Goal: Information Seeking & Learning: Learn about a topic

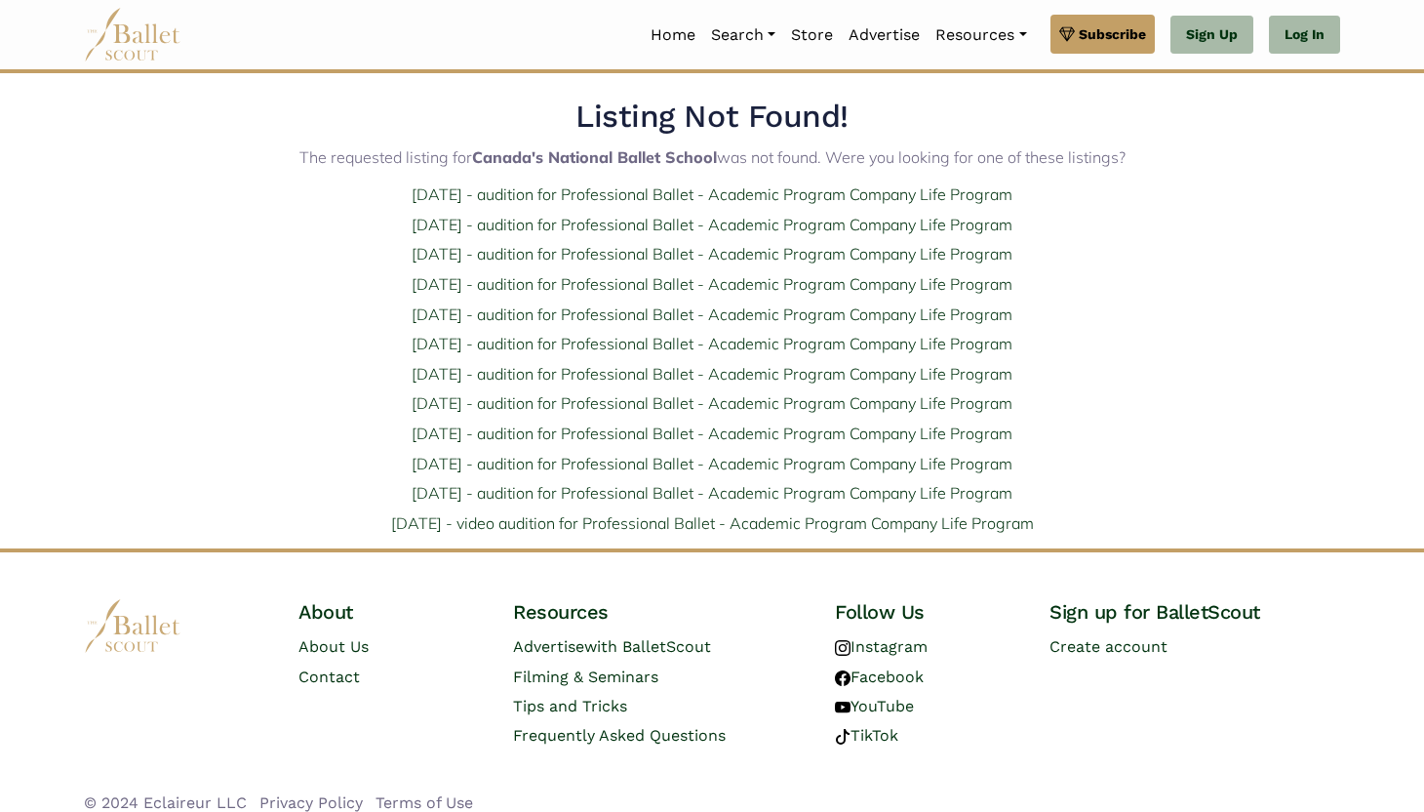
click at [159, 37] on img at bounding box center [133, 35] width 98 height 54
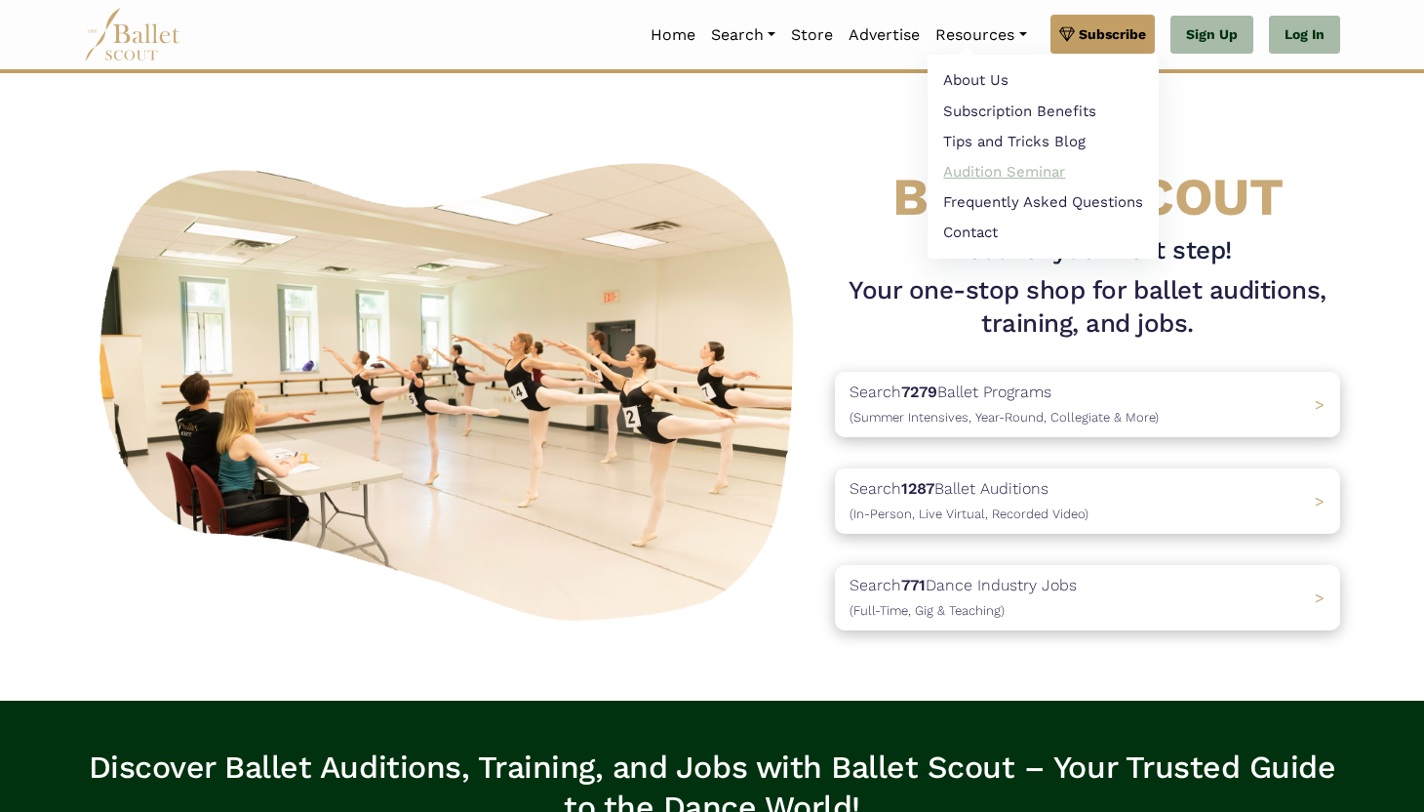
click at [1016, 171] on link "Audition Seminar" at bounding box center [1043, 171] width 231 height 30
click at [1000, 142] on link "Tips and Tricks Blog" at bounding box center [1043, 141] width 231 height 30
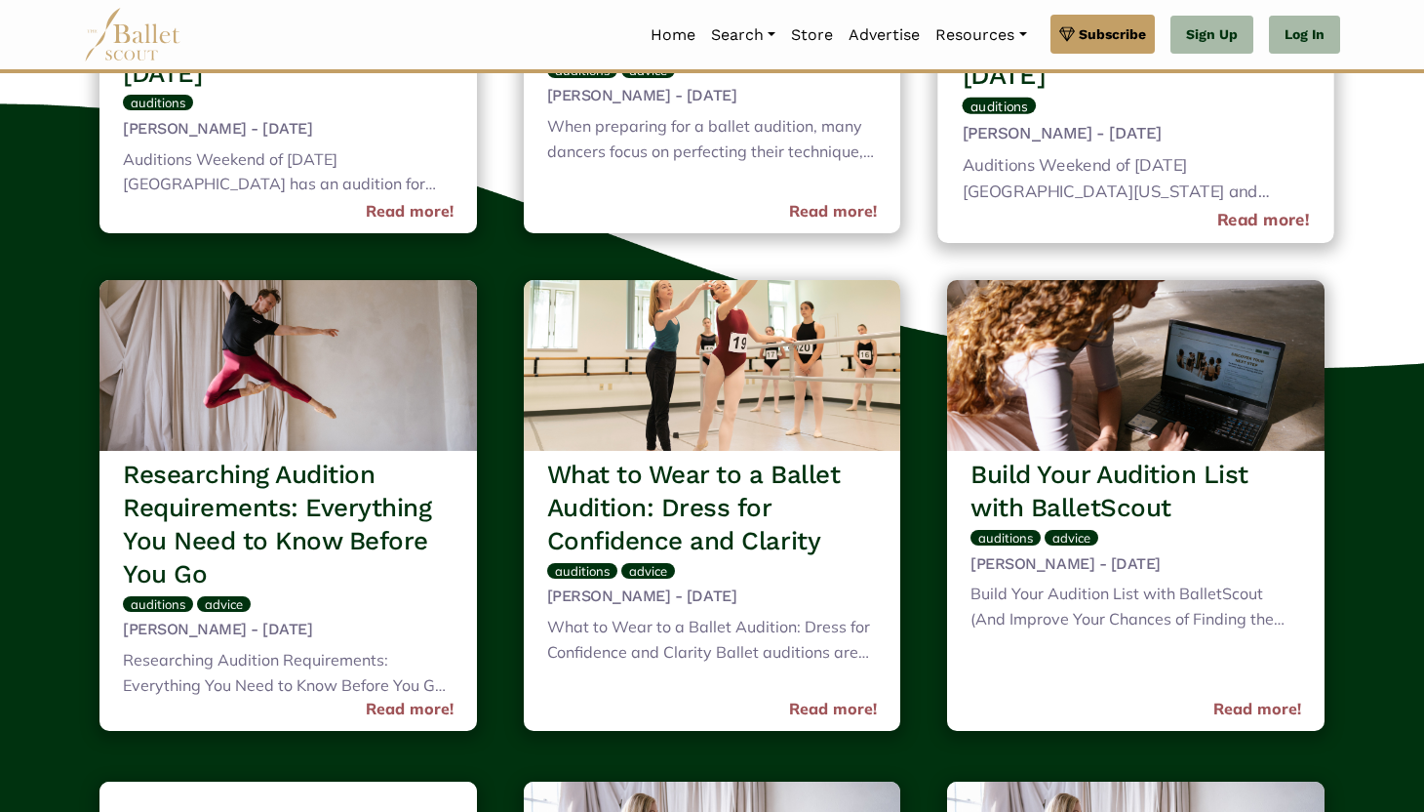
scroll to position [980, 0]
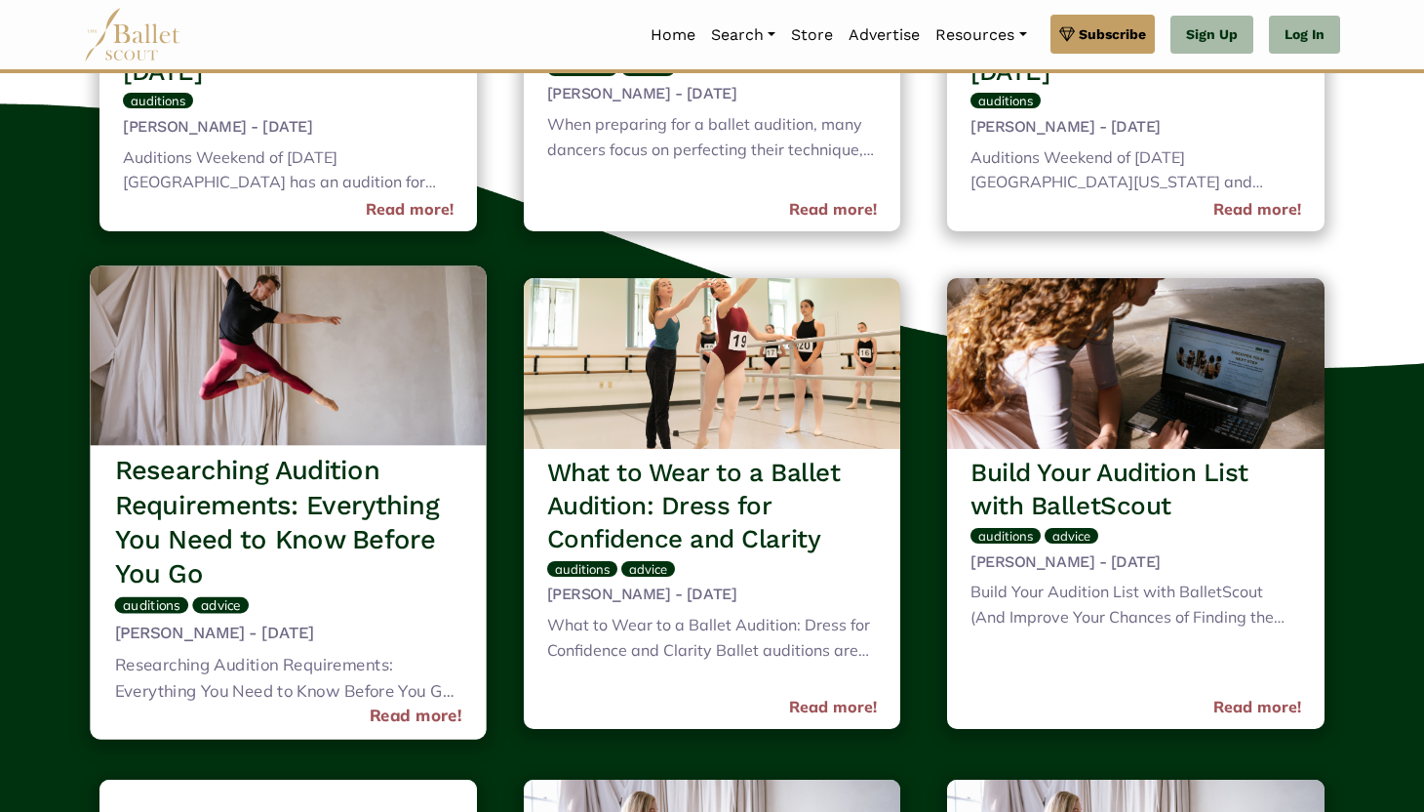
click at [381, 490] on h3 "Researching Audition Requirements: Everything You Need to Know Before You Go" at bounding box center [288, 523] width 347 height 139
click at [301, 517] on h3 "Researching Audition Requirements: Everything You Need to Know Before You Go" at bounding box center [288, 523] width 347 height 139
click at [406, 712] on link "Read more!" at bounding box center [416, 715] width 93 height 26
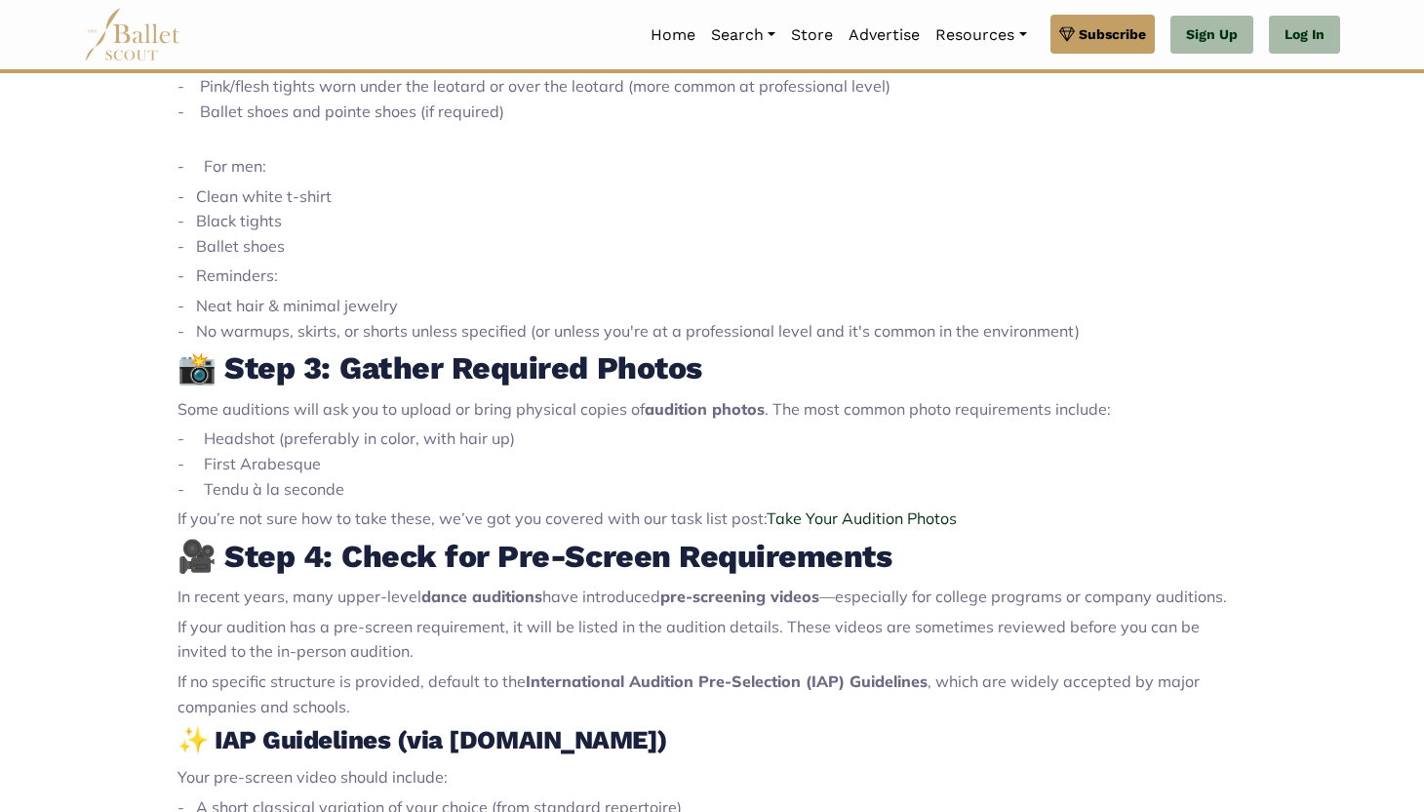
scroll to position [1579, 0]
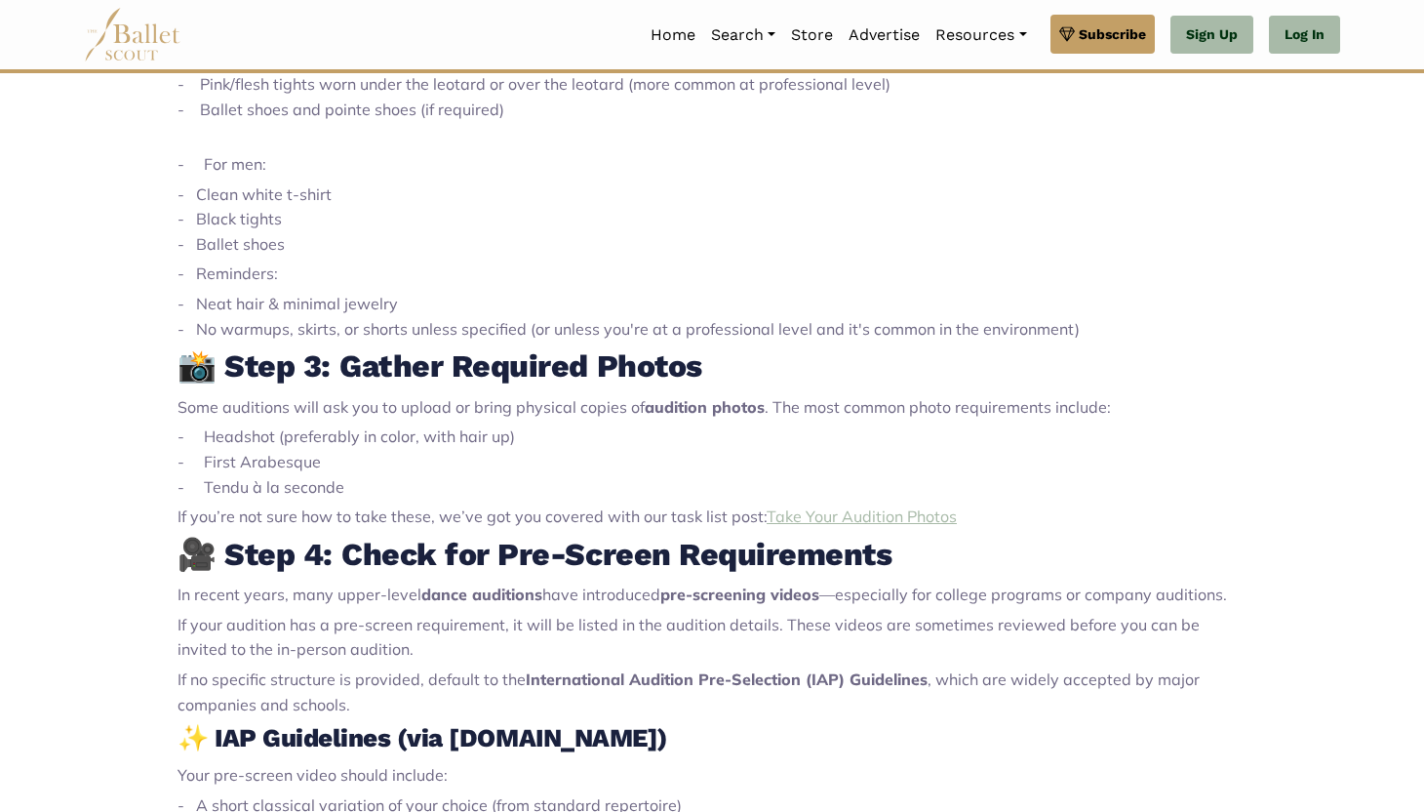
click at [867, 512] on span "Take Your Audition Photos" at bounding box center [862, 516] width 190 height 20
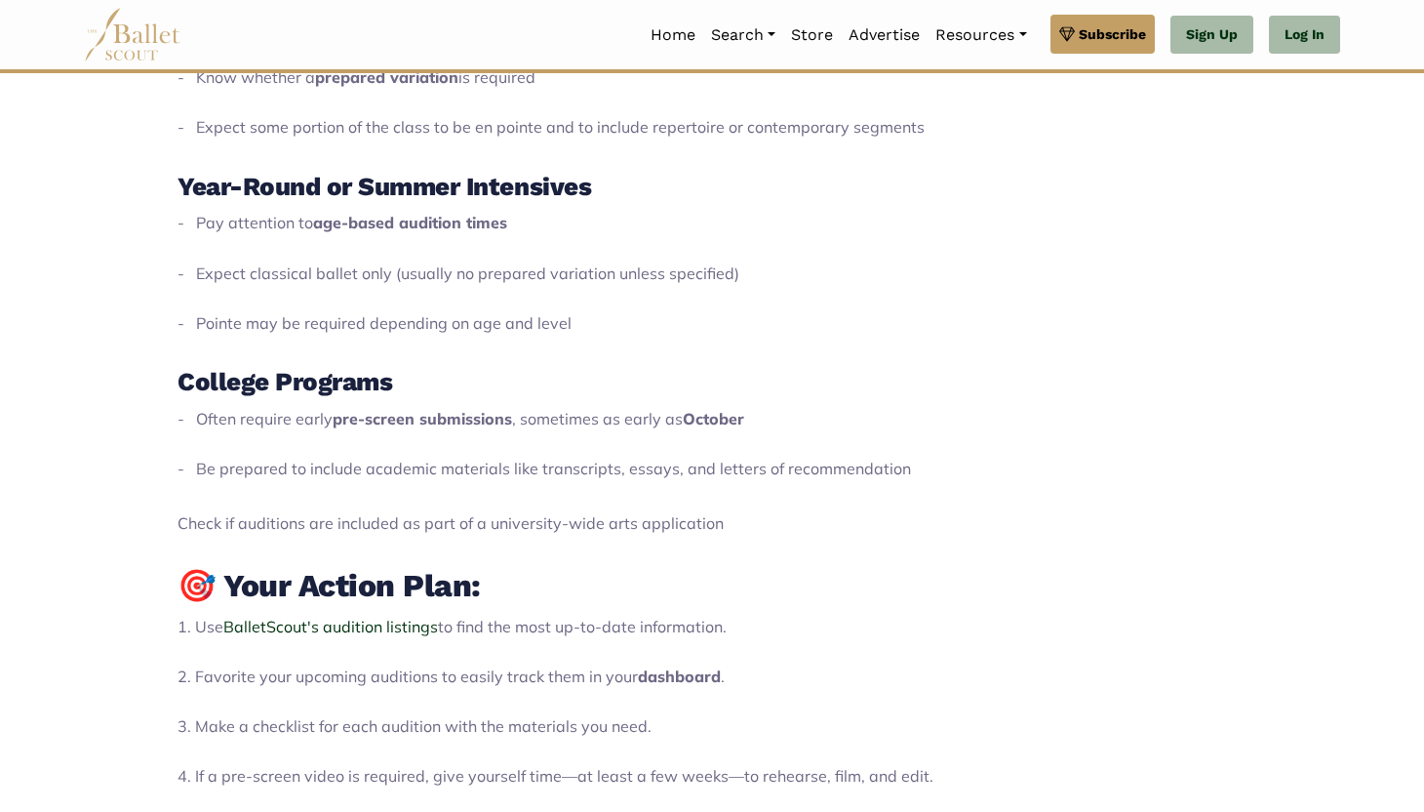
scroll to position [3139, 0]
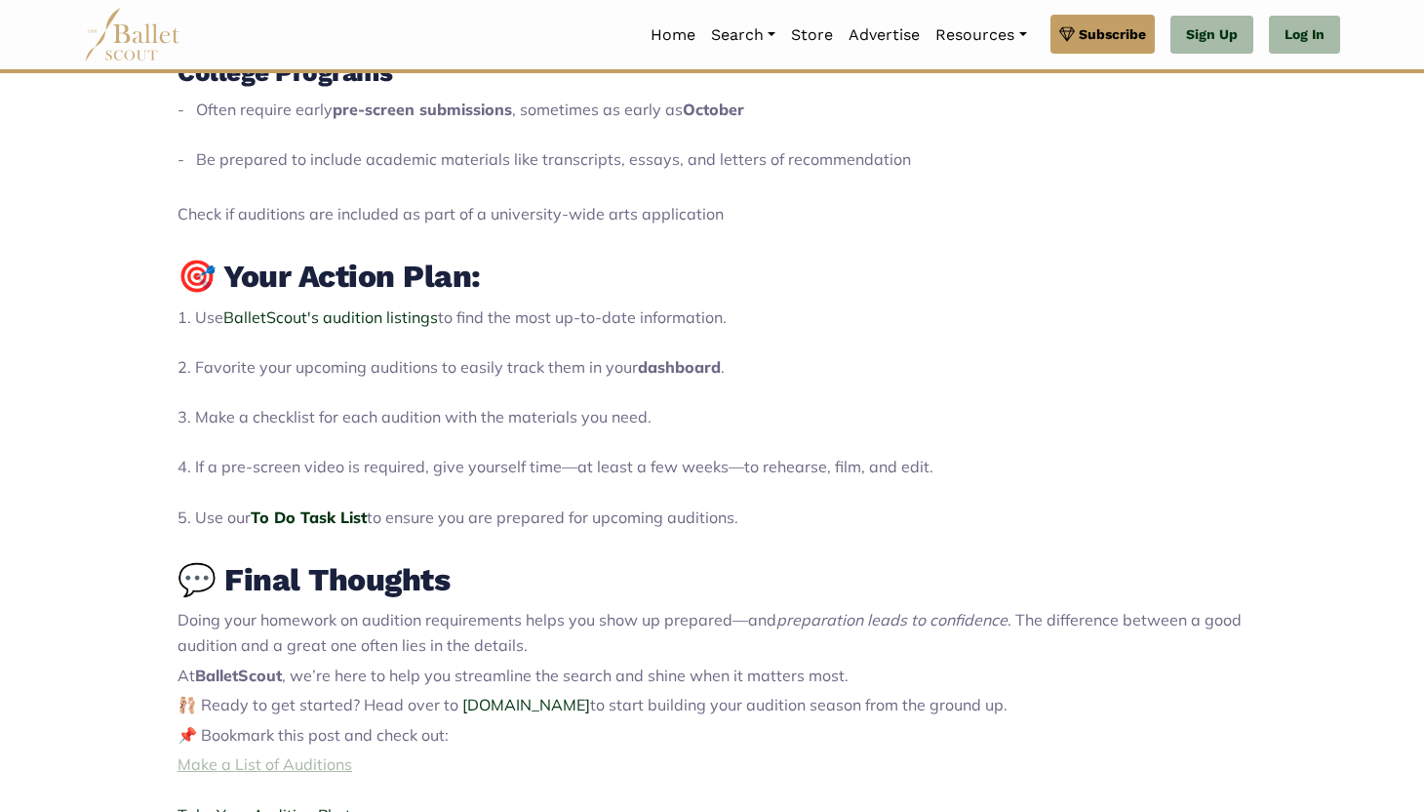
click at [278, 765] on span "Make a List of Auditions" at bounding box center [265, 764] width 175 height 20
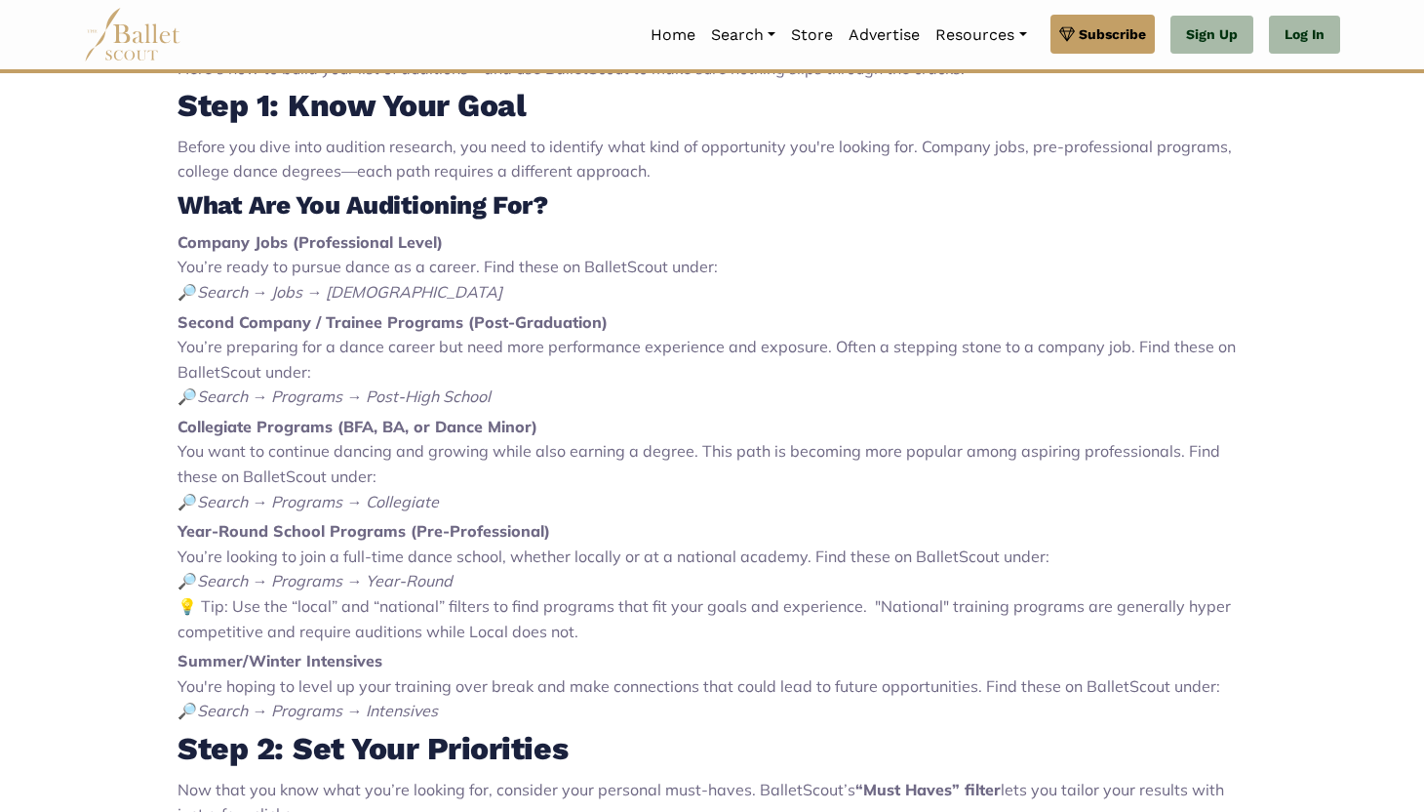
scroll to position [887, 0]
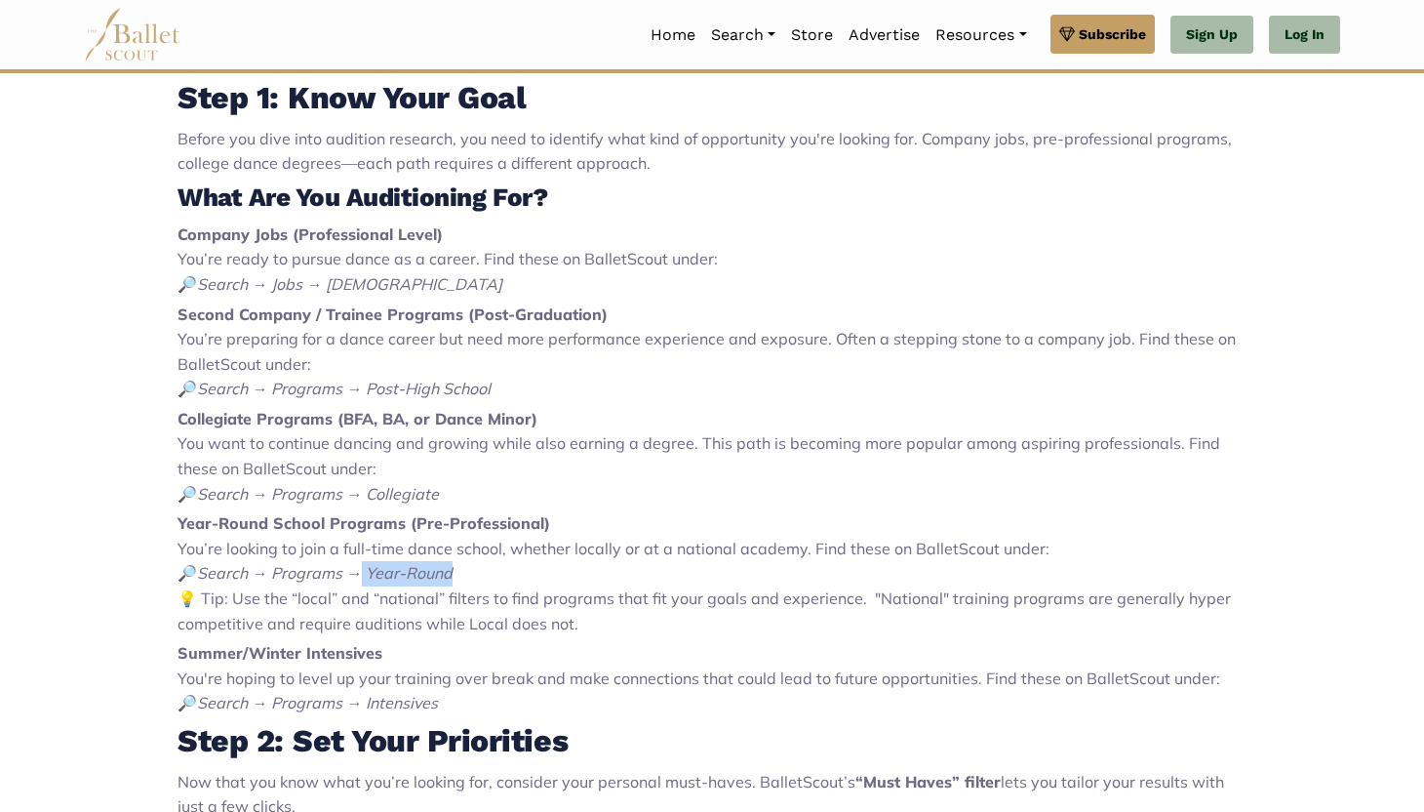
drag, startPoint x: 460, startPoint y: 573, endPoint x: 359, endPoint y: 574, distance: 101.5
click at [359, 574] on p "Year-Round School Programs (Pre-Professional) You’re looking to join a full-tim…" at bounding box center [712, 573] width 1069 height 125
copy span "Year-Round"
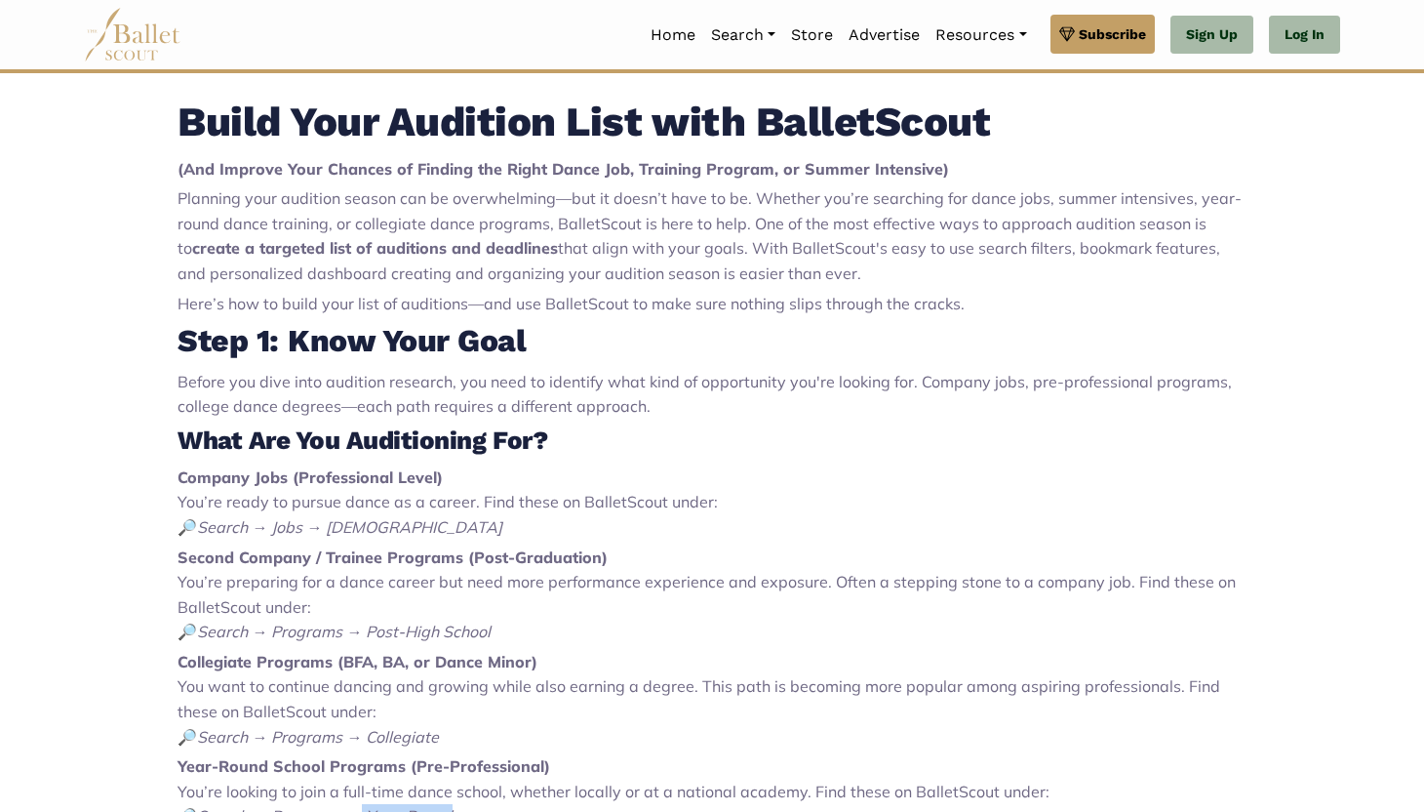
scroll to position [640, 0]
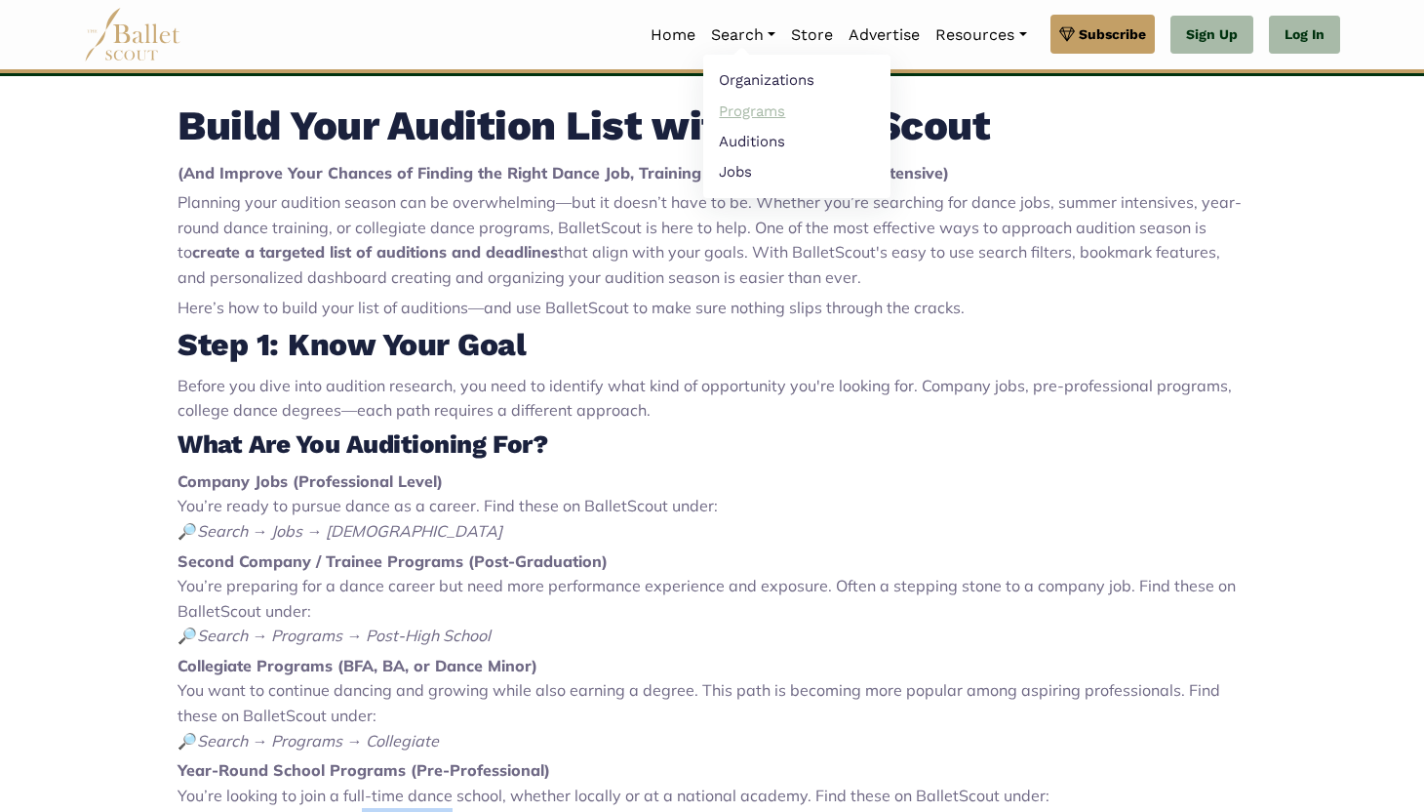
click at [751, 114] on link "Programs" at bounding box center [796, 111] width 187 height 30
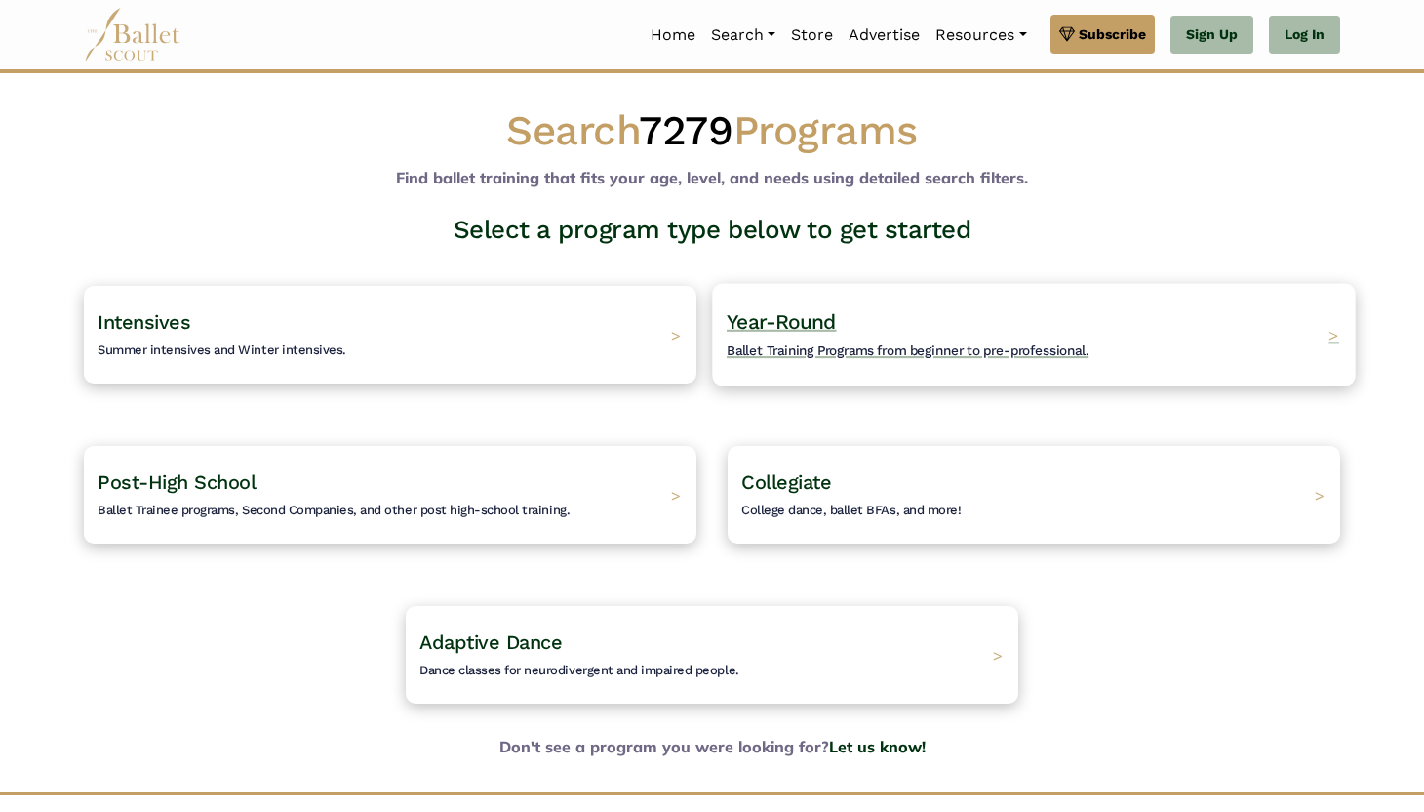
click at [797, 342] on span "Ballet Training Programs from beginner to pre-professional." at bounding box center [908, 350] width 362 height 16
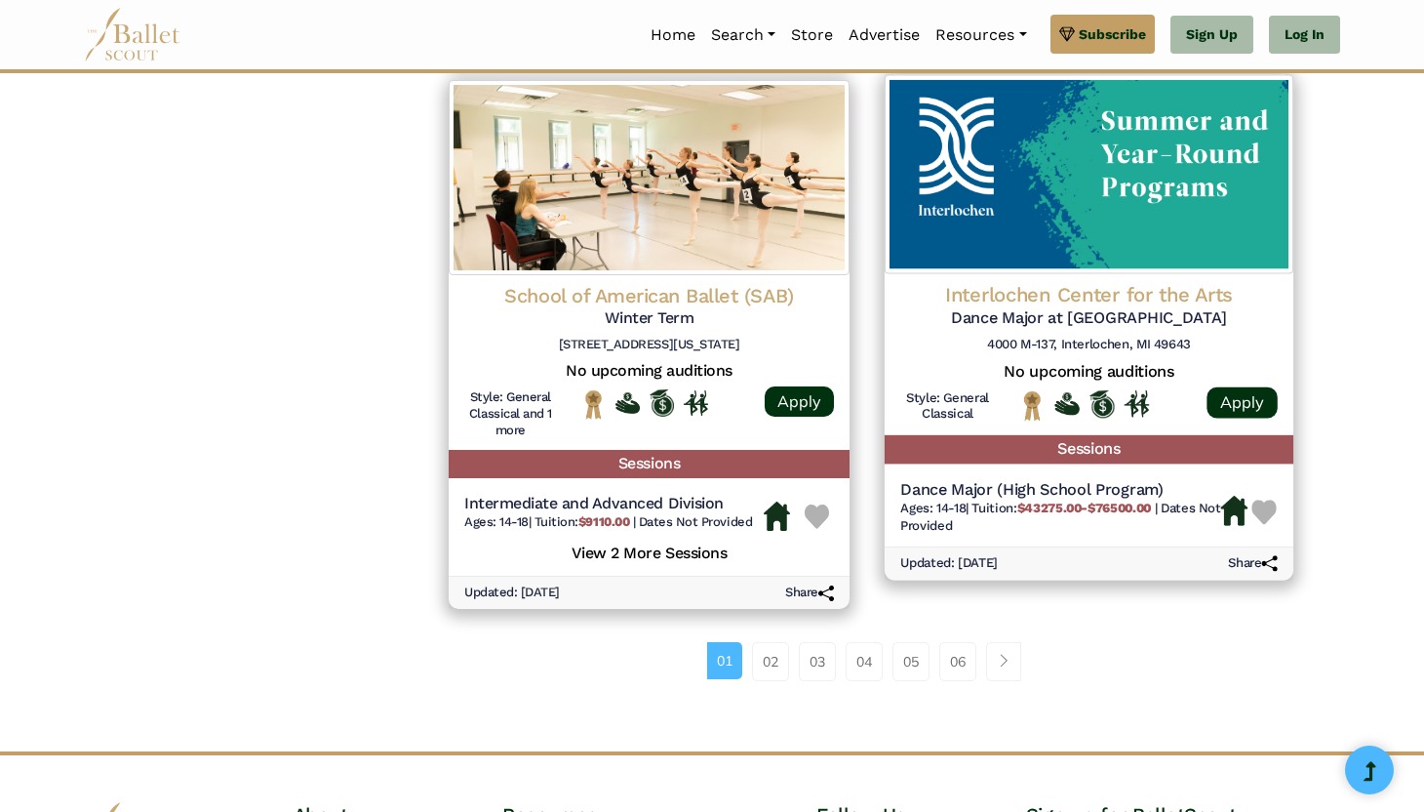
scroll to position [2479, 0]
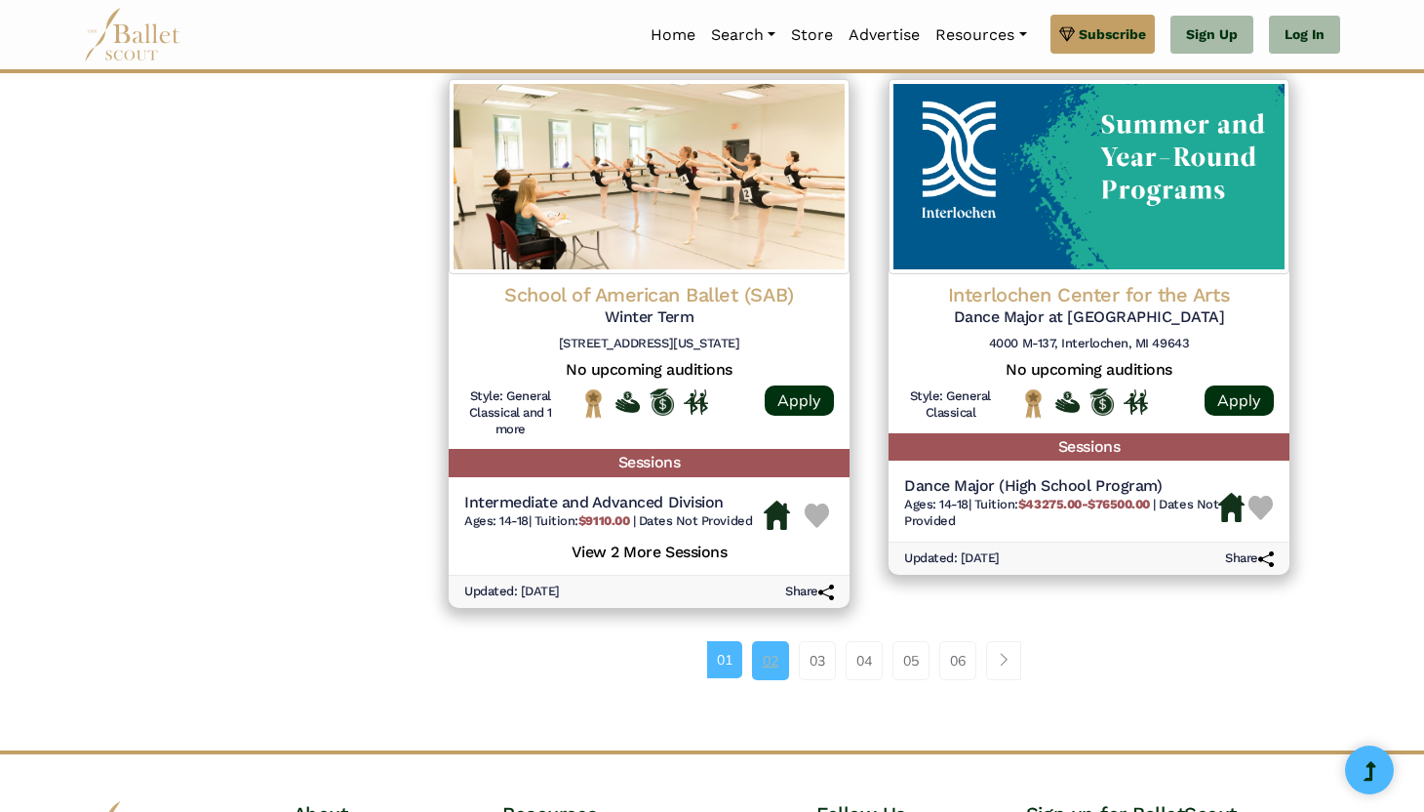
click at [768, 667] on link "02" at bounding box center [770, 660] width 37 height 39
click at [767, 663] on link "02" at bounding box center [770, 660] width 37 height 39
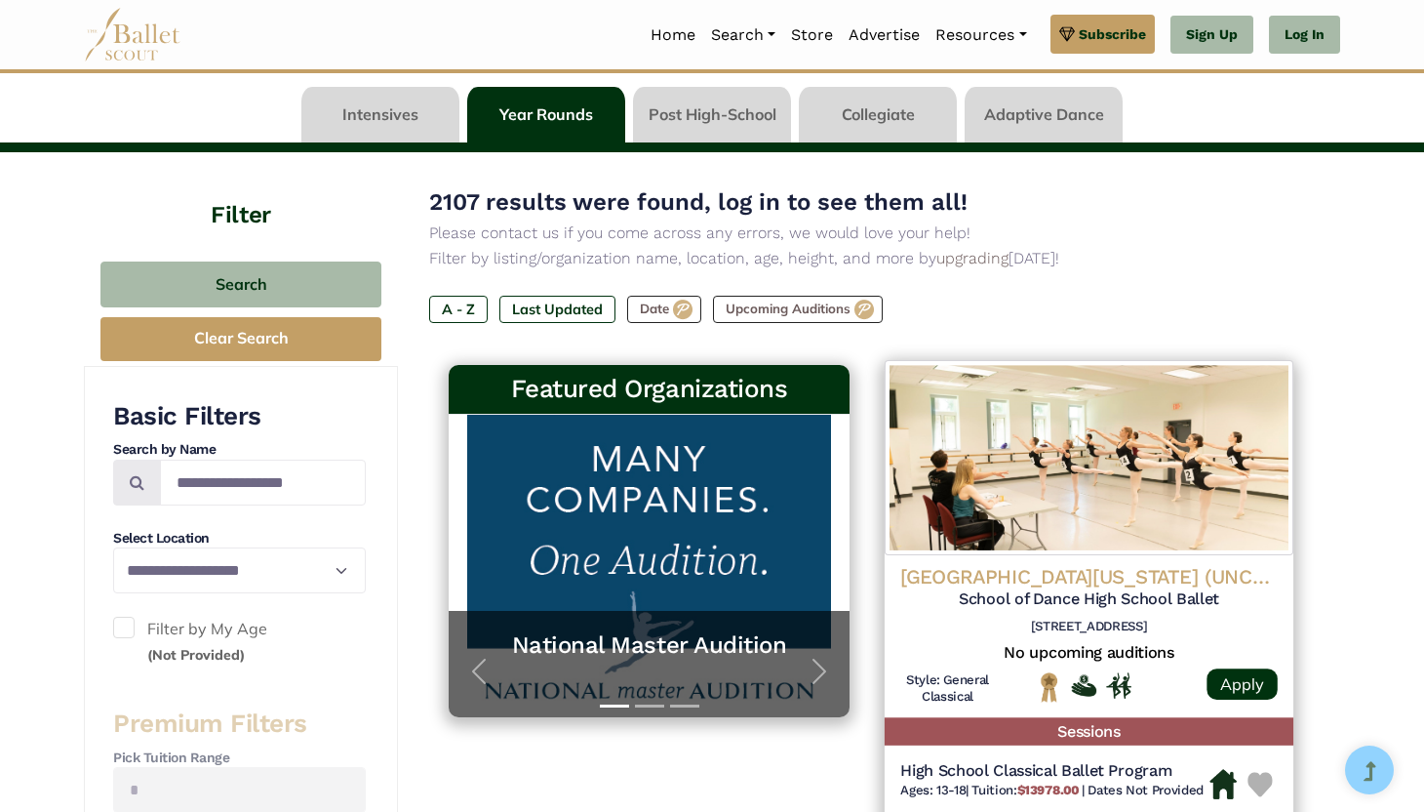
scroll to position [306, 0]
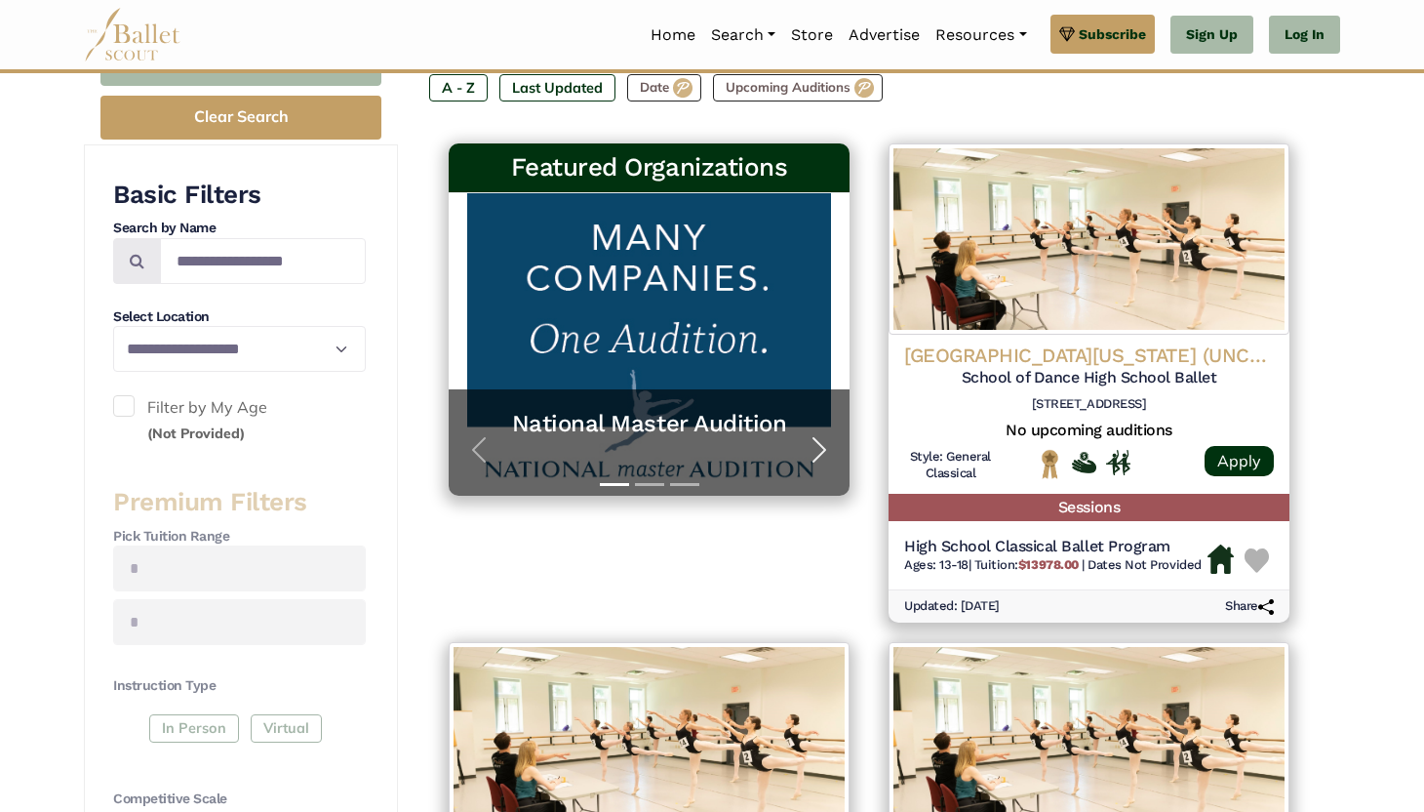
click at [796, 452] on button "Next" at bounding box center [819, 450] width 60 height 91
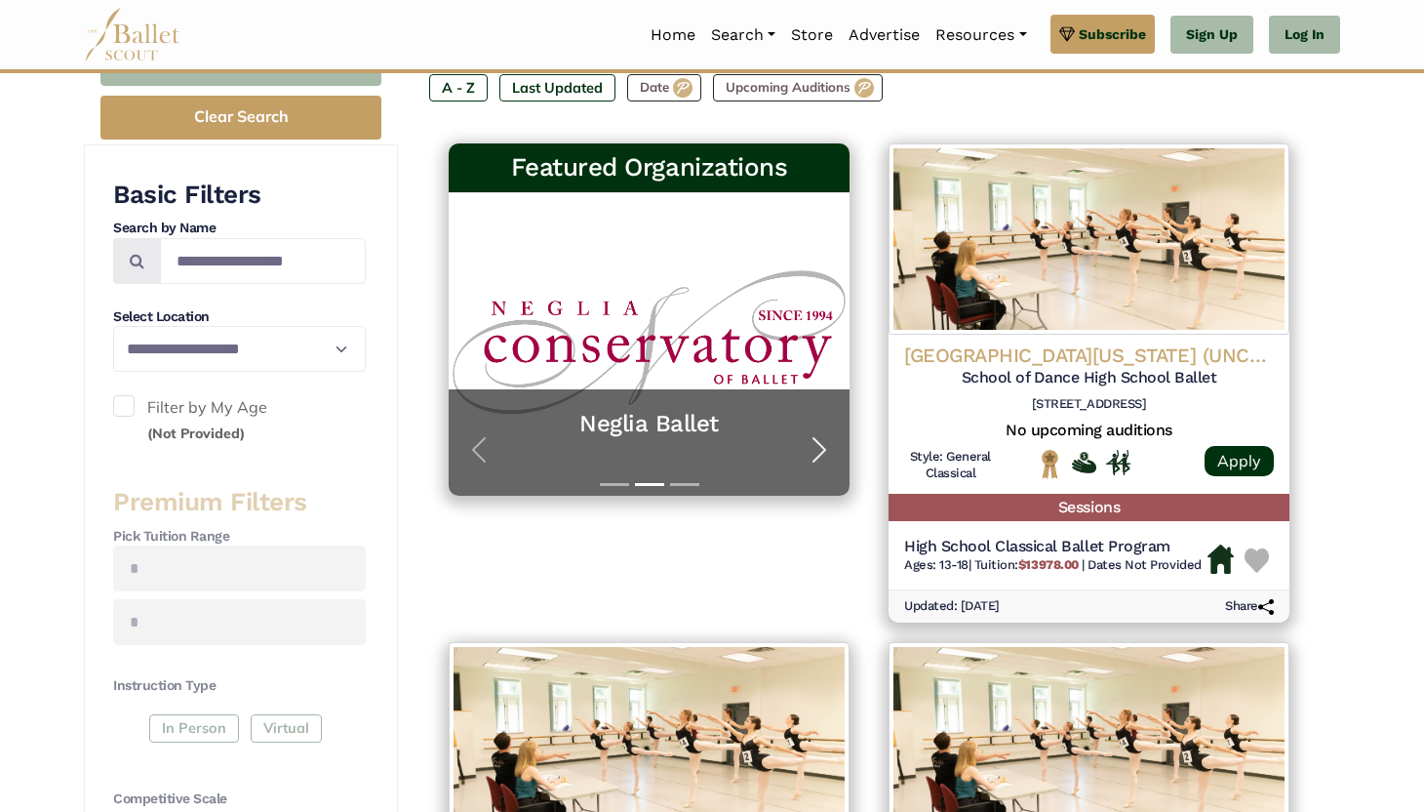
click at [796, 452] on button "Next" at bounding box center [819, 450] width 60 height 91
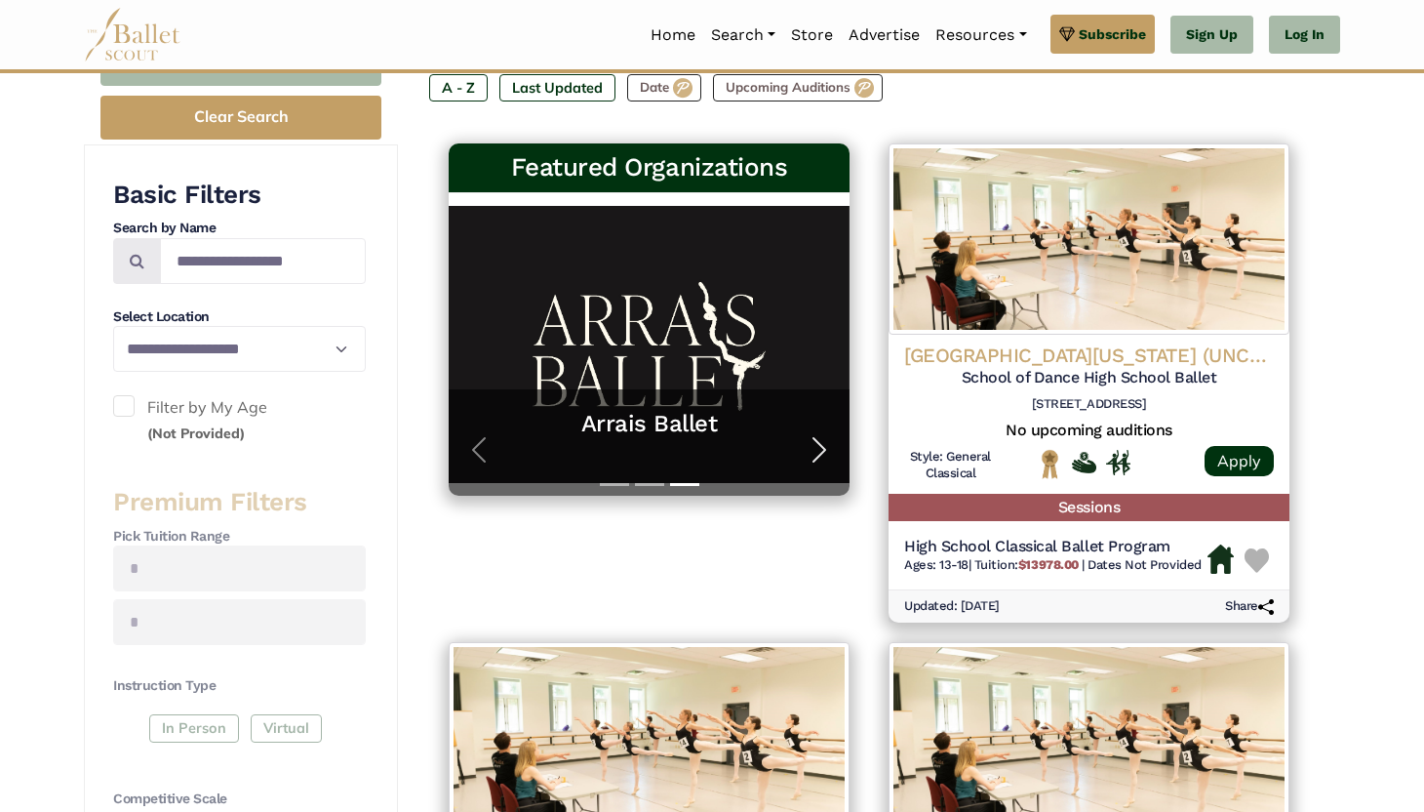
click at [796, 452] on button "Next" at bounding box center [819, 450] width 60 height 91
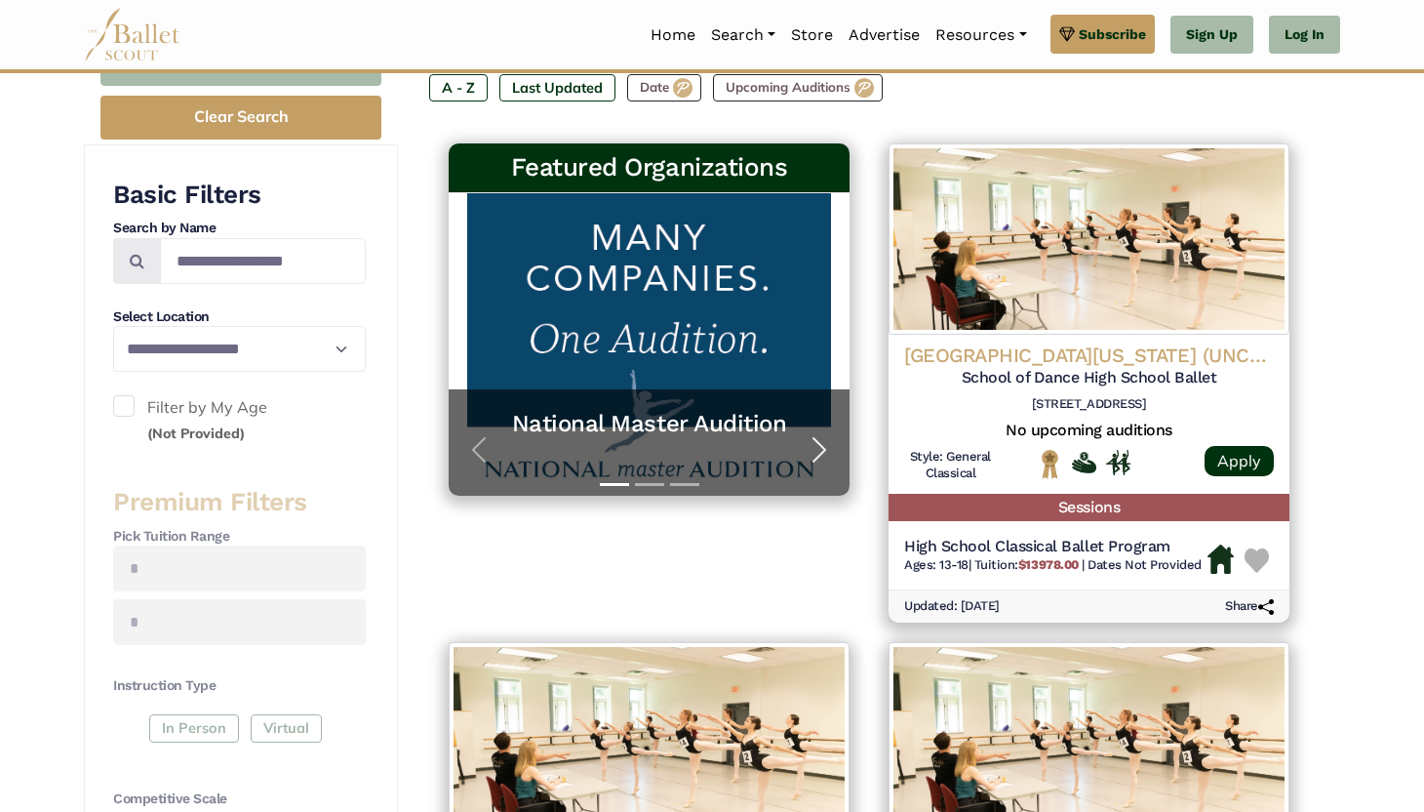
click at [796, 452] on button "Next" at bounding box center [819, 450] width 60 height 91
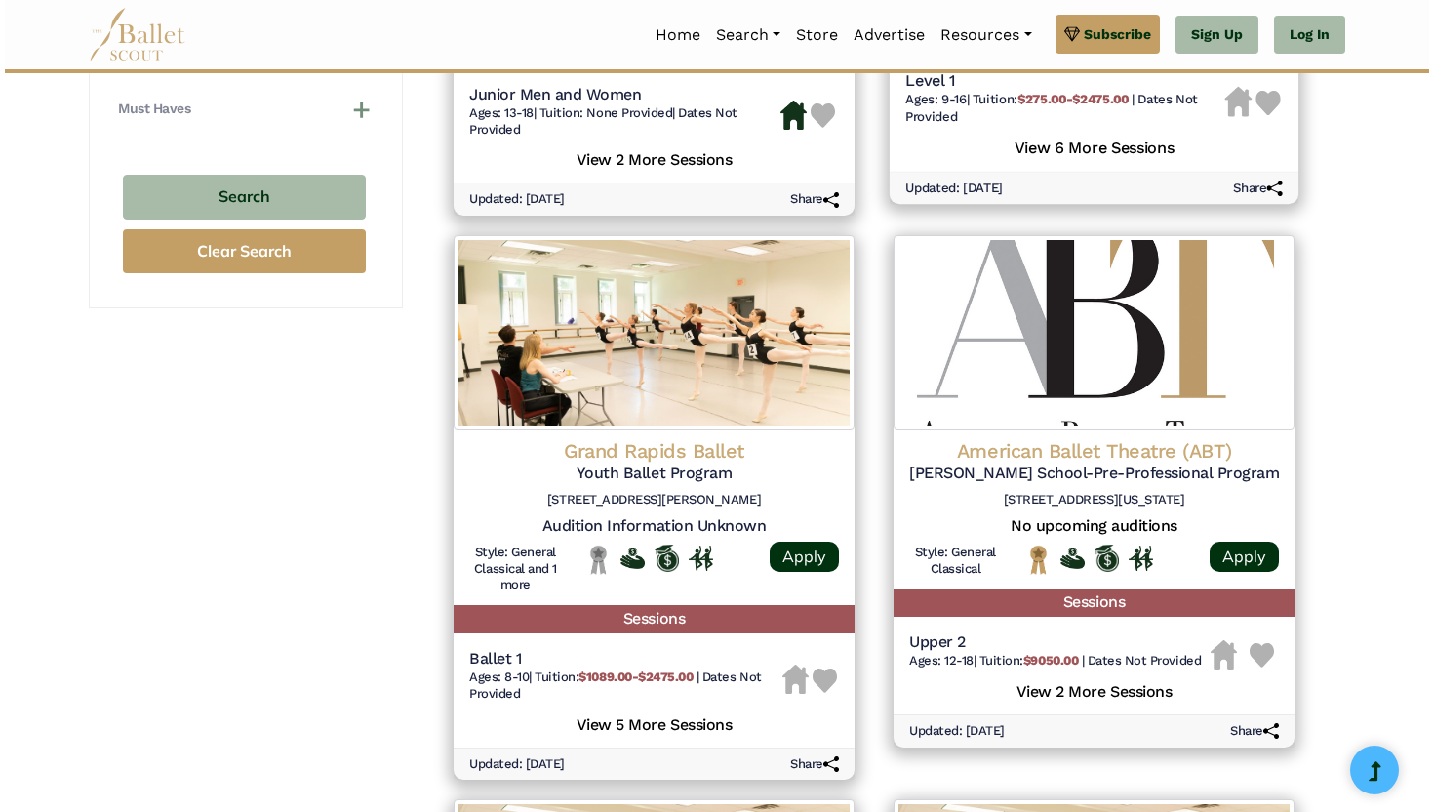
scroll to position [1315, 0]
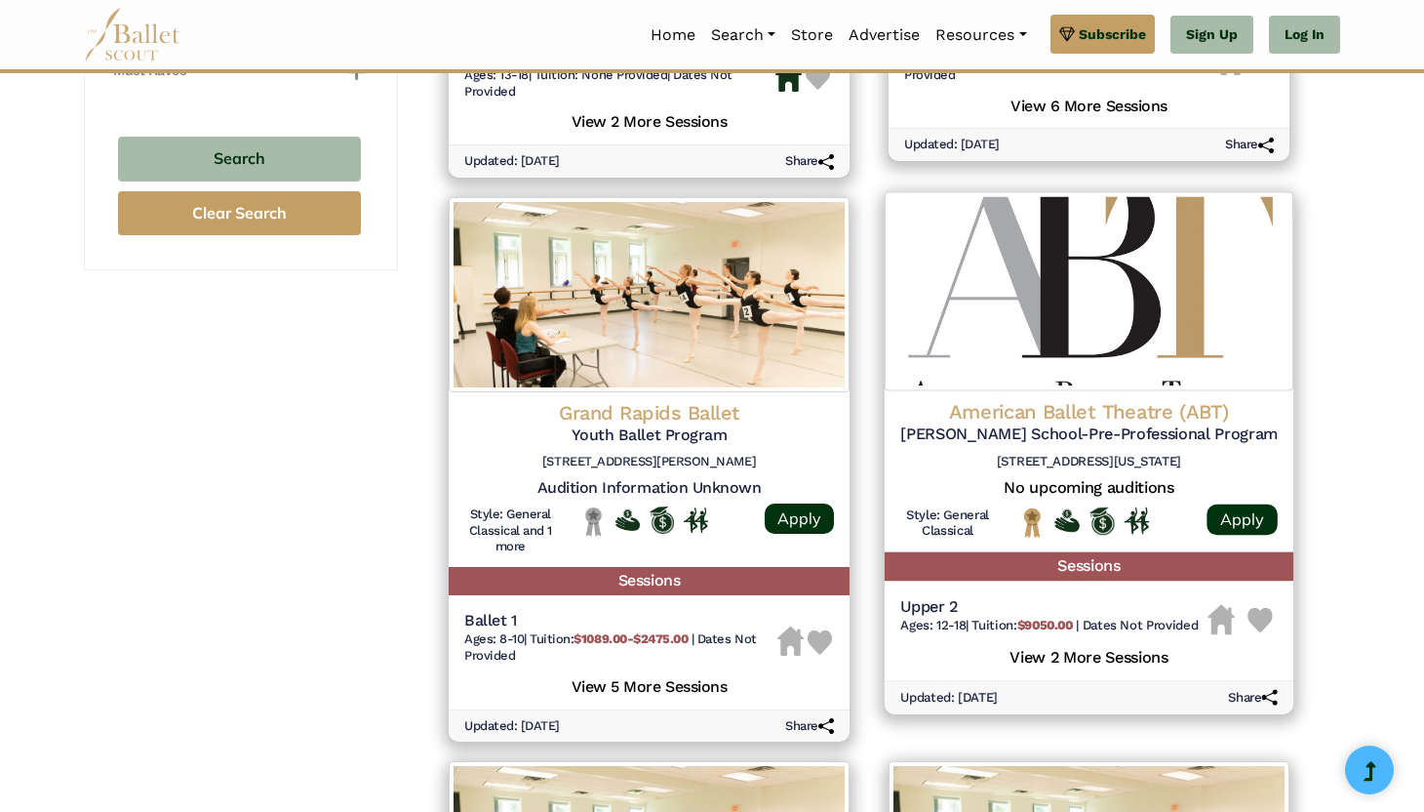
click at [1171, 431] on h5 "Jacqueline Kennedy Onassis School-Pre-Professional Program" at bounding box center [1089, 434] width 378 height 20
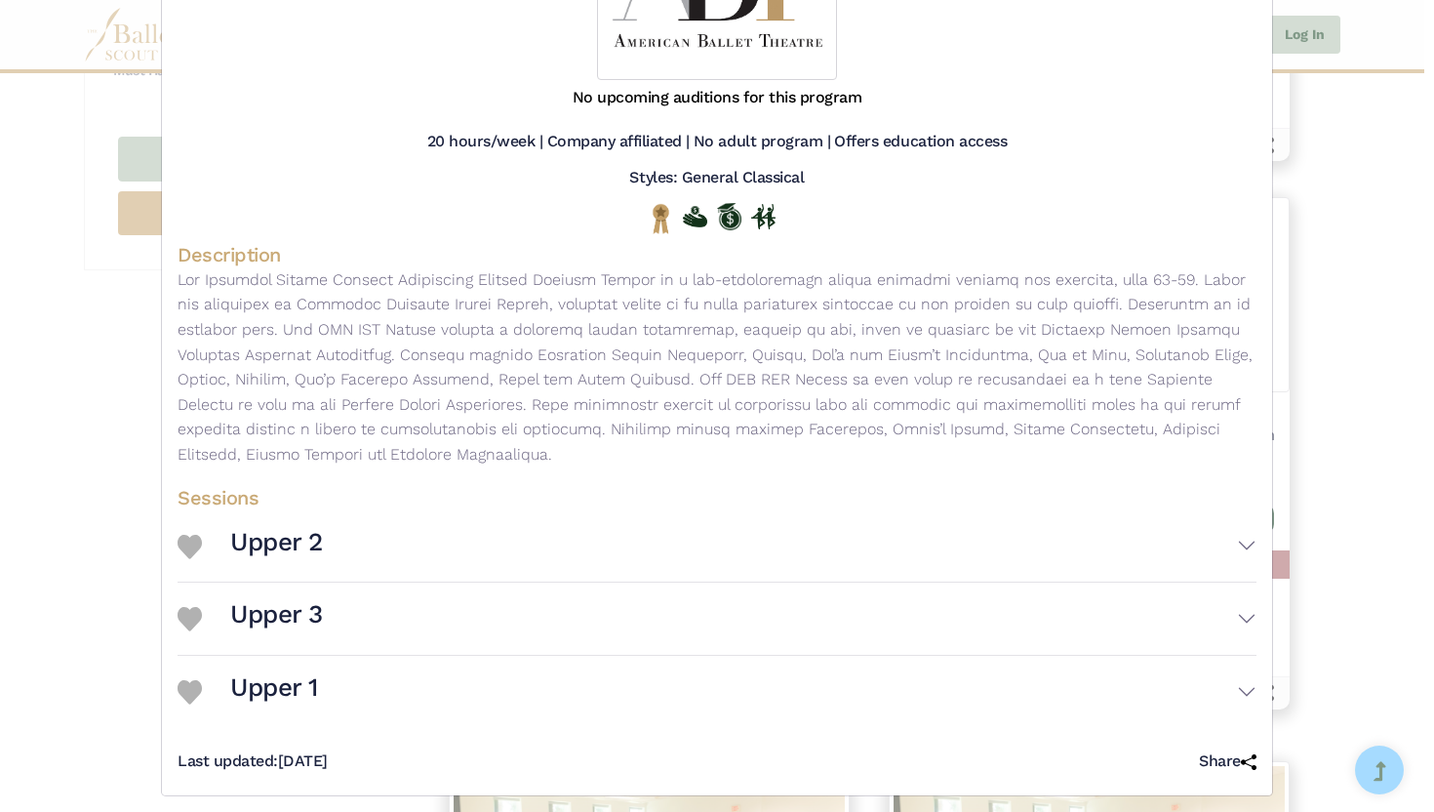
scroll to position [359, 0]
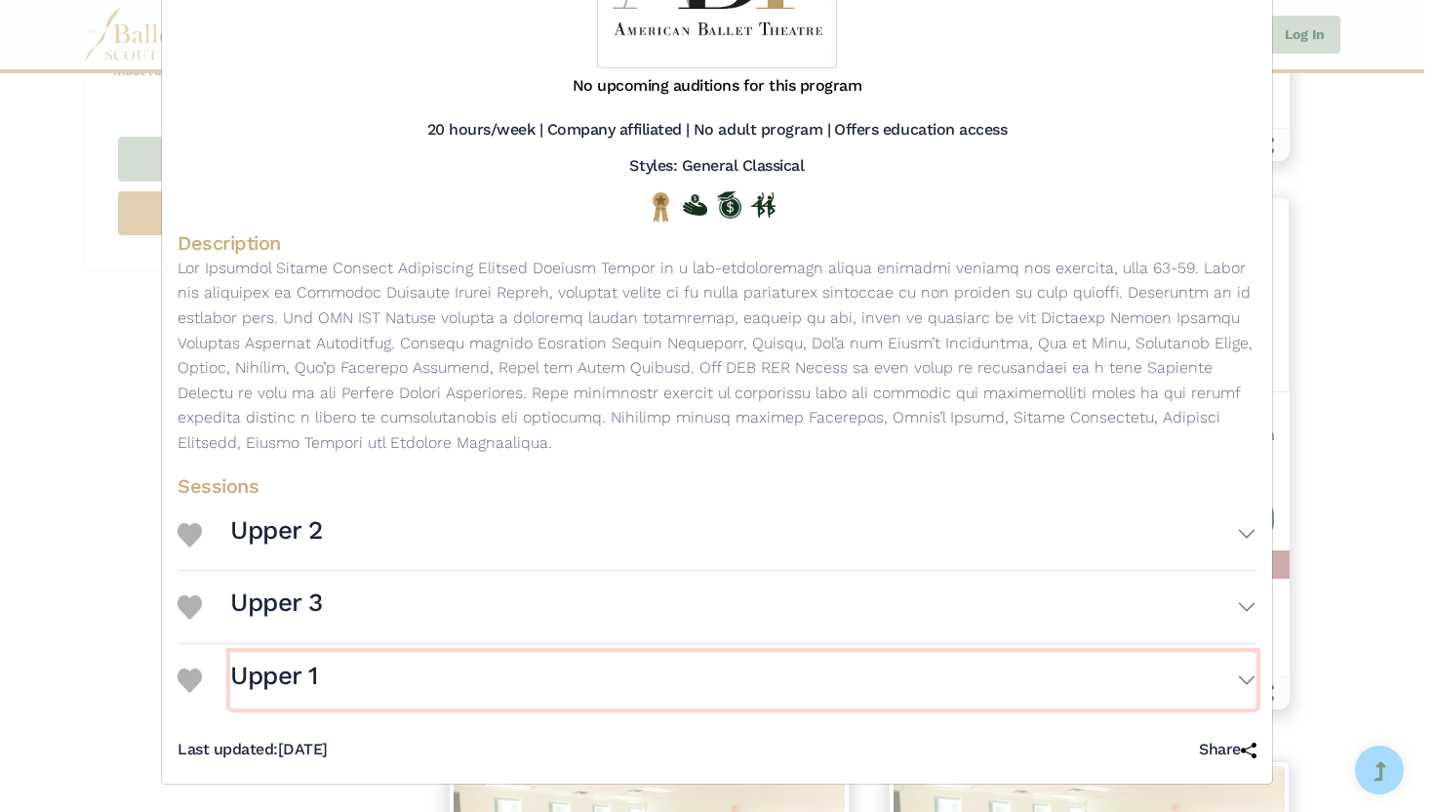
click at [1250, 689] on button "Upper 1" at bounding box center [743, 680] width 1026 height 57
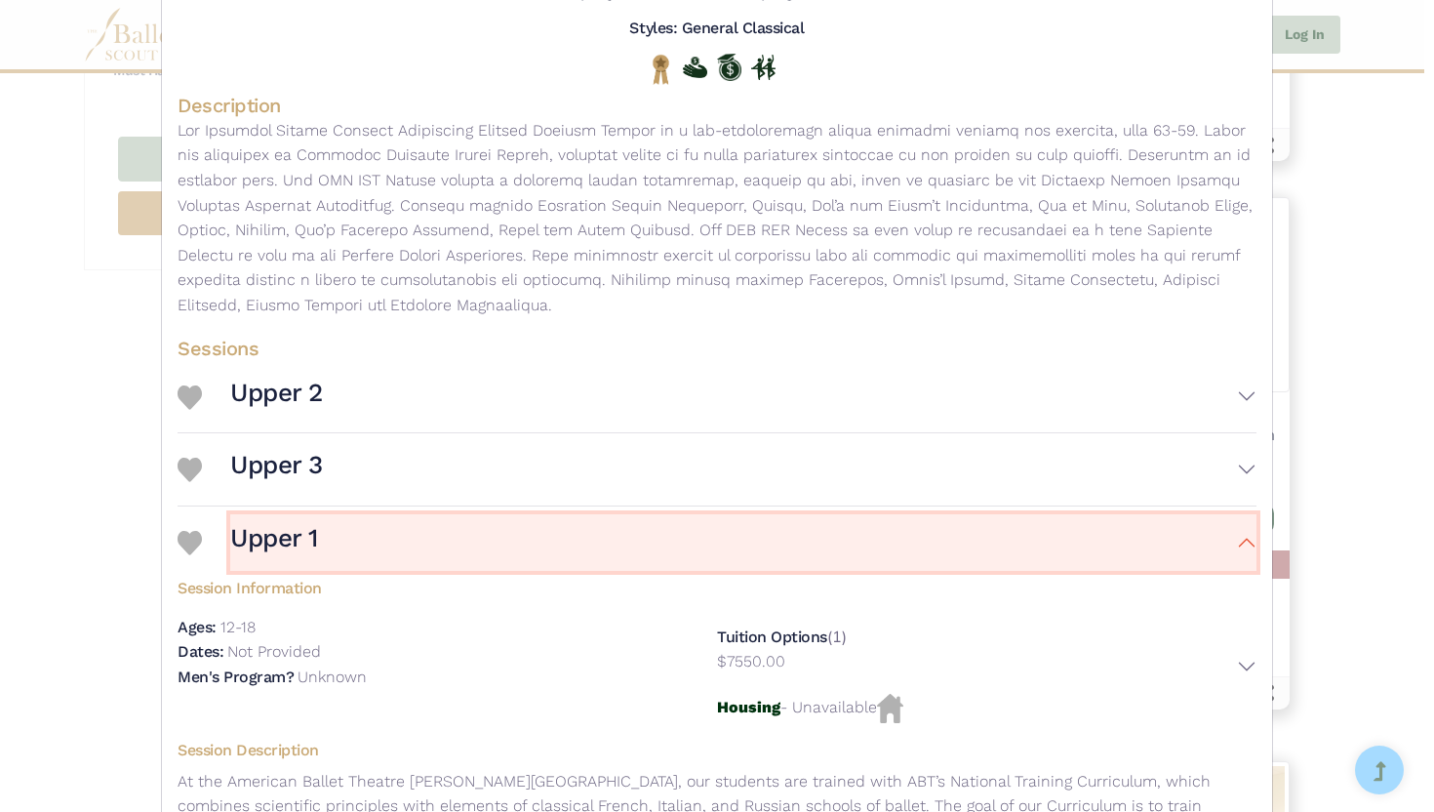
scroll to position [420, 0]
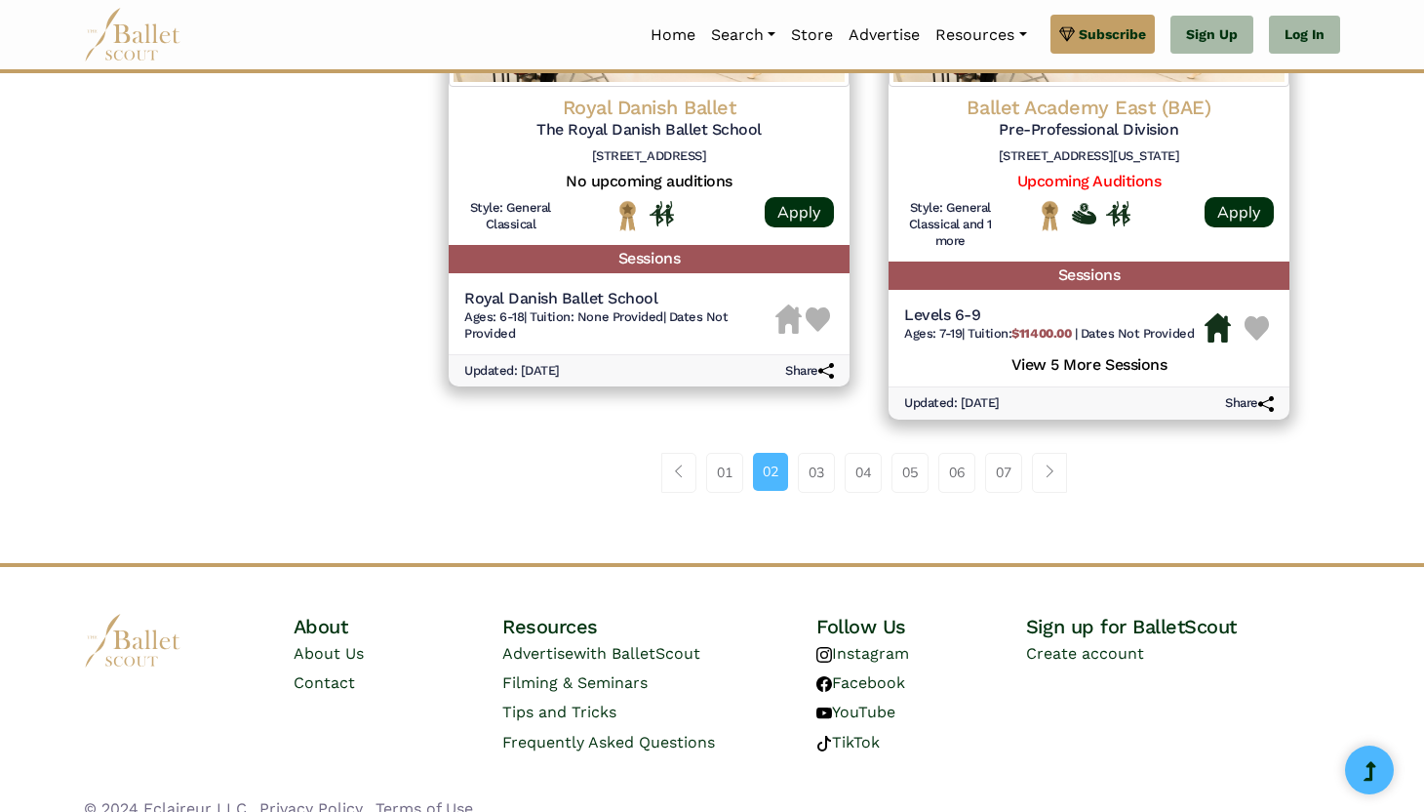
scroll to position [2776, 0]
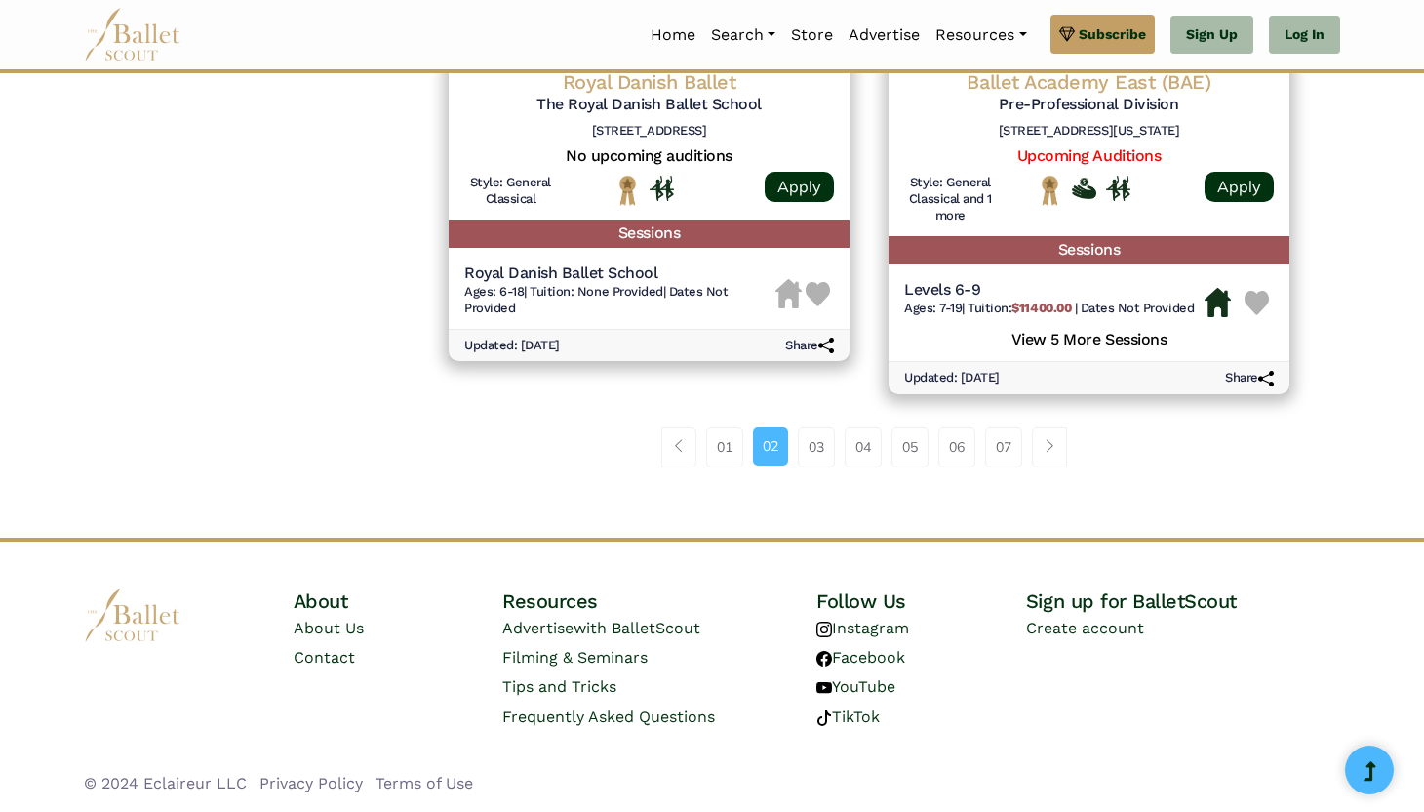
click at [795, 442] on li "02" at bounding box center [776, 446] width 45 height 39
click at [811, 448] on link "03" at bounding box center [816, 446] width 37 height 39
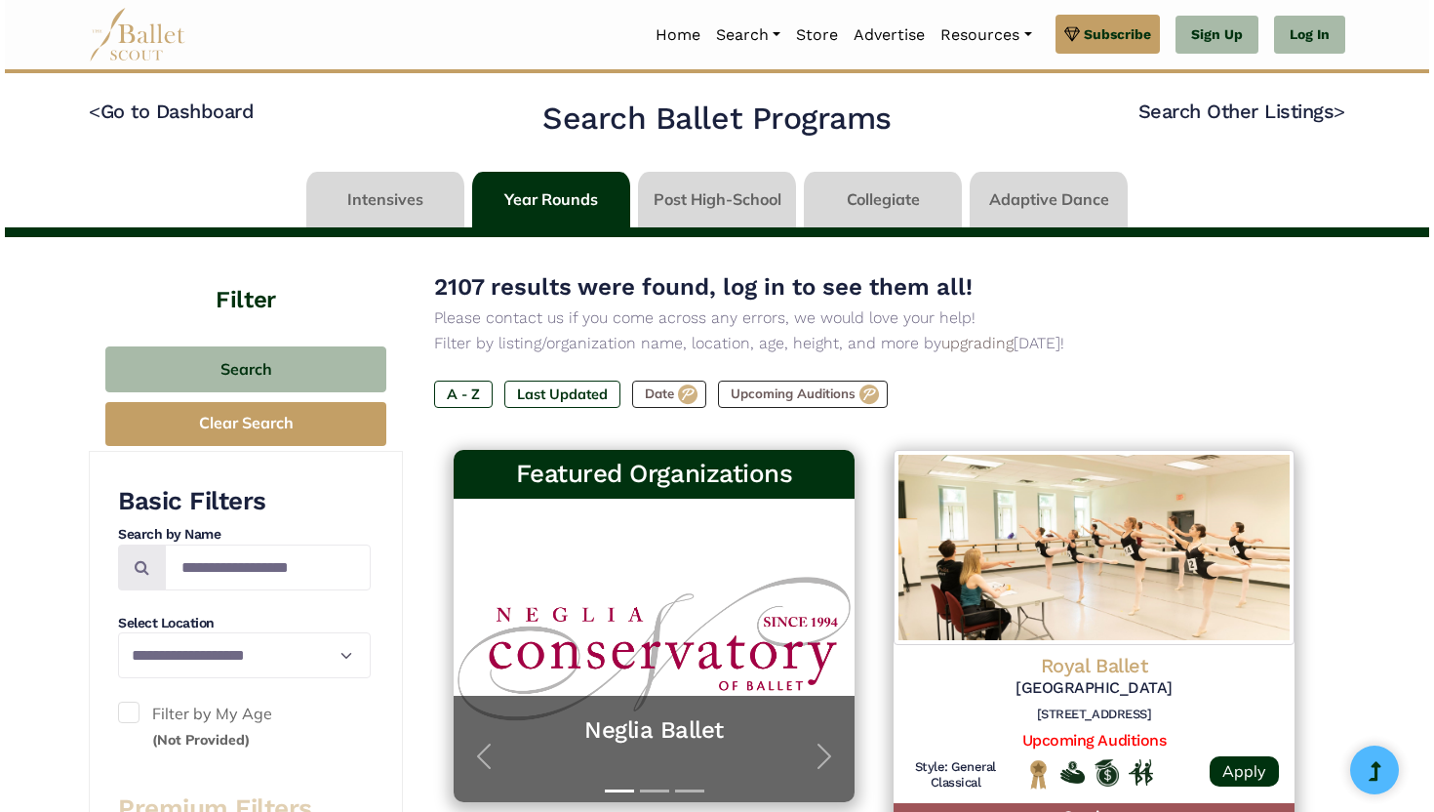
scroll to position [308, 0]
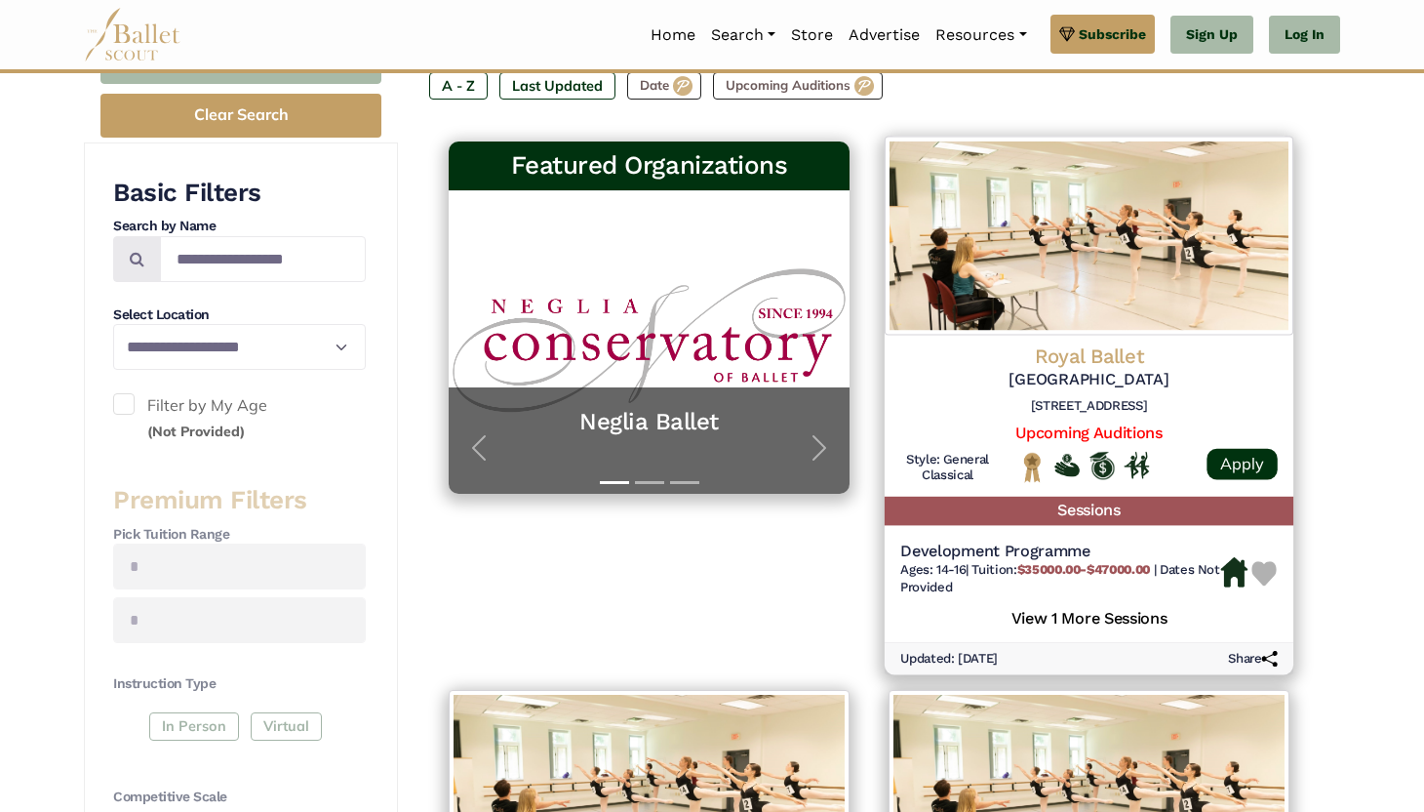
click at [1037, 409] on h6 "46 Floral St, Covent Garden, London WC2E 9DA, United Kingdom" at bounding box center [1089, 406] width 378 height 17
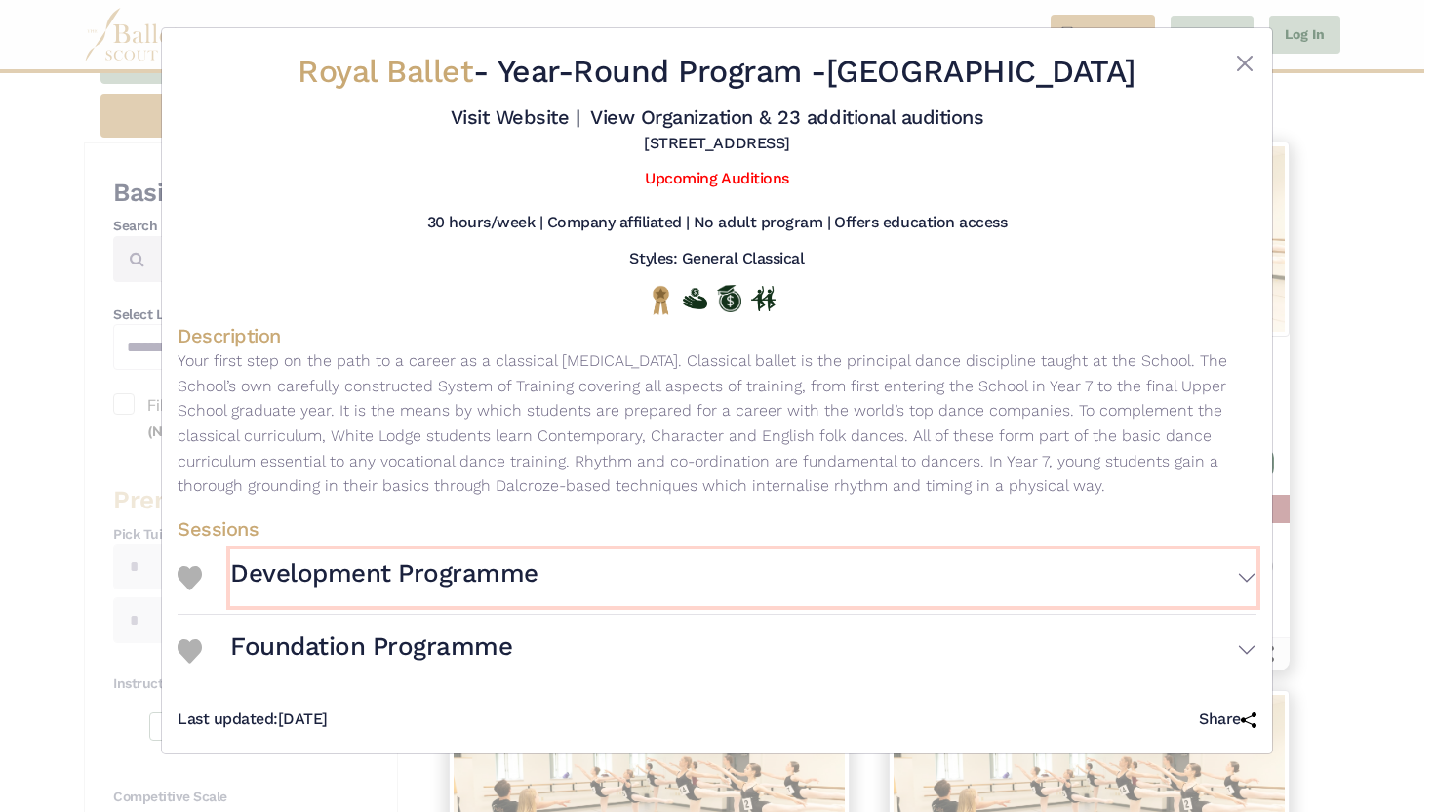
click at [1246, 577] on button "Development Programme" at bounding box center [743, 577] width 1026 height 57
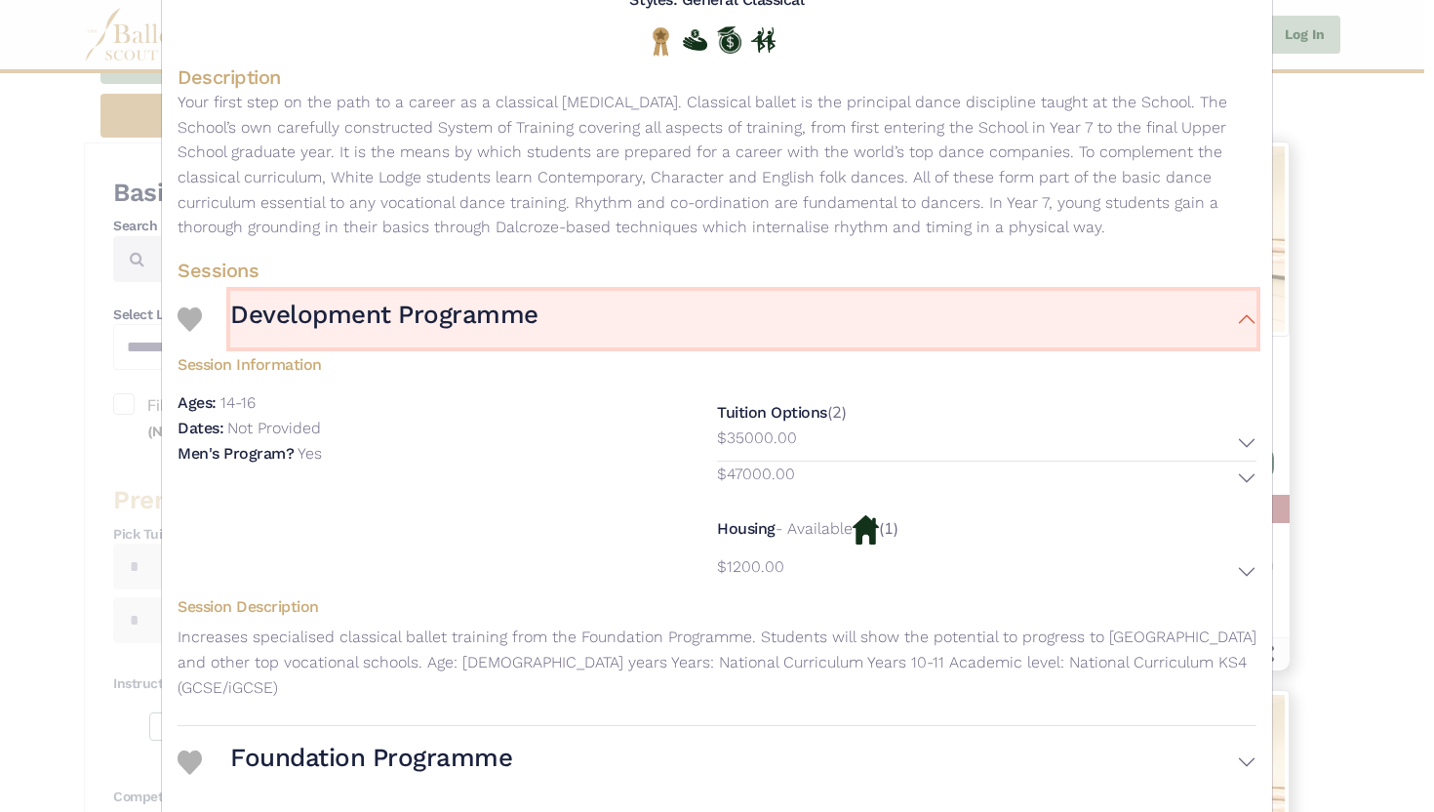
scroll to position [315, 0]
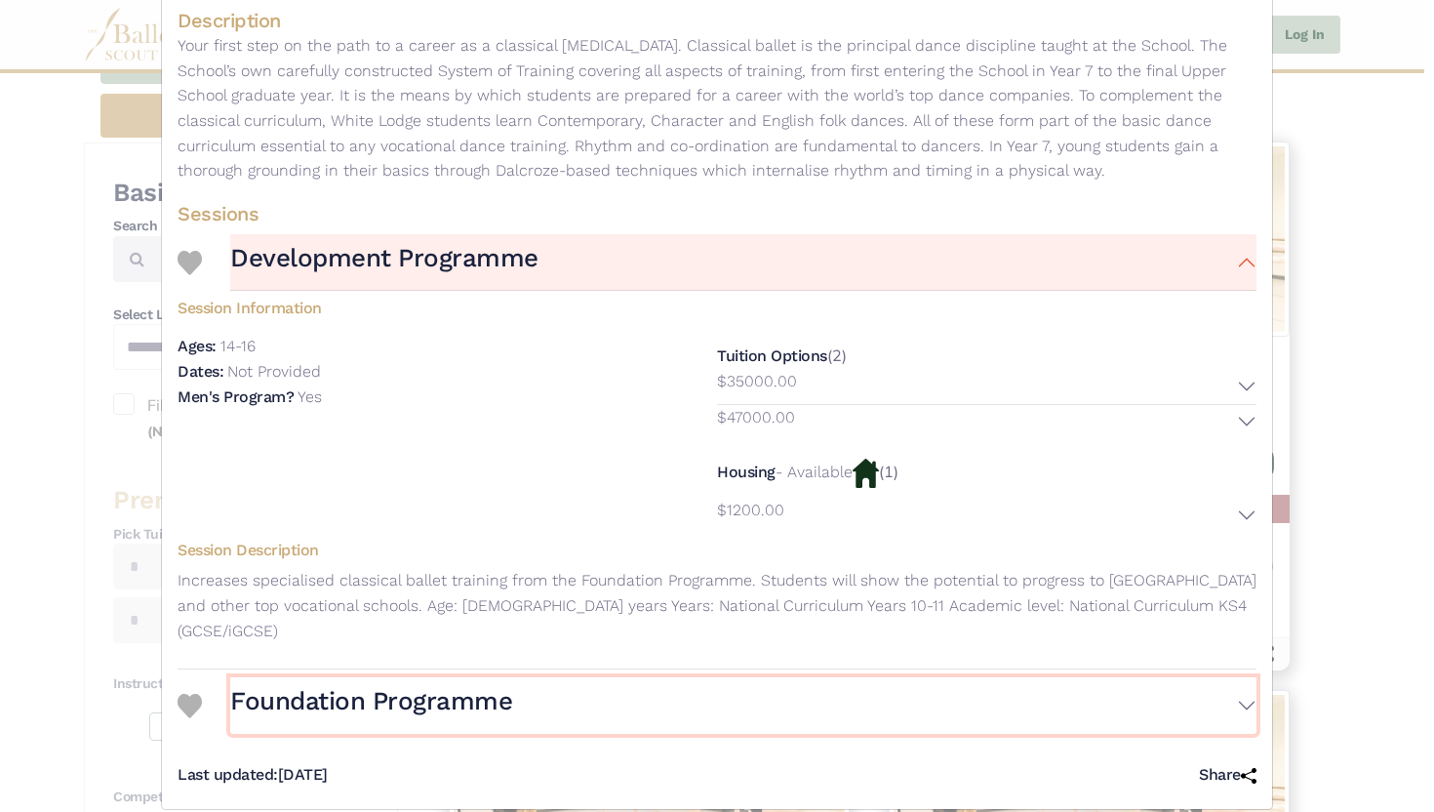
click at [1233, 677] on button "Foundation Programme" at bounding box center [743, 705] width 1026 height 57
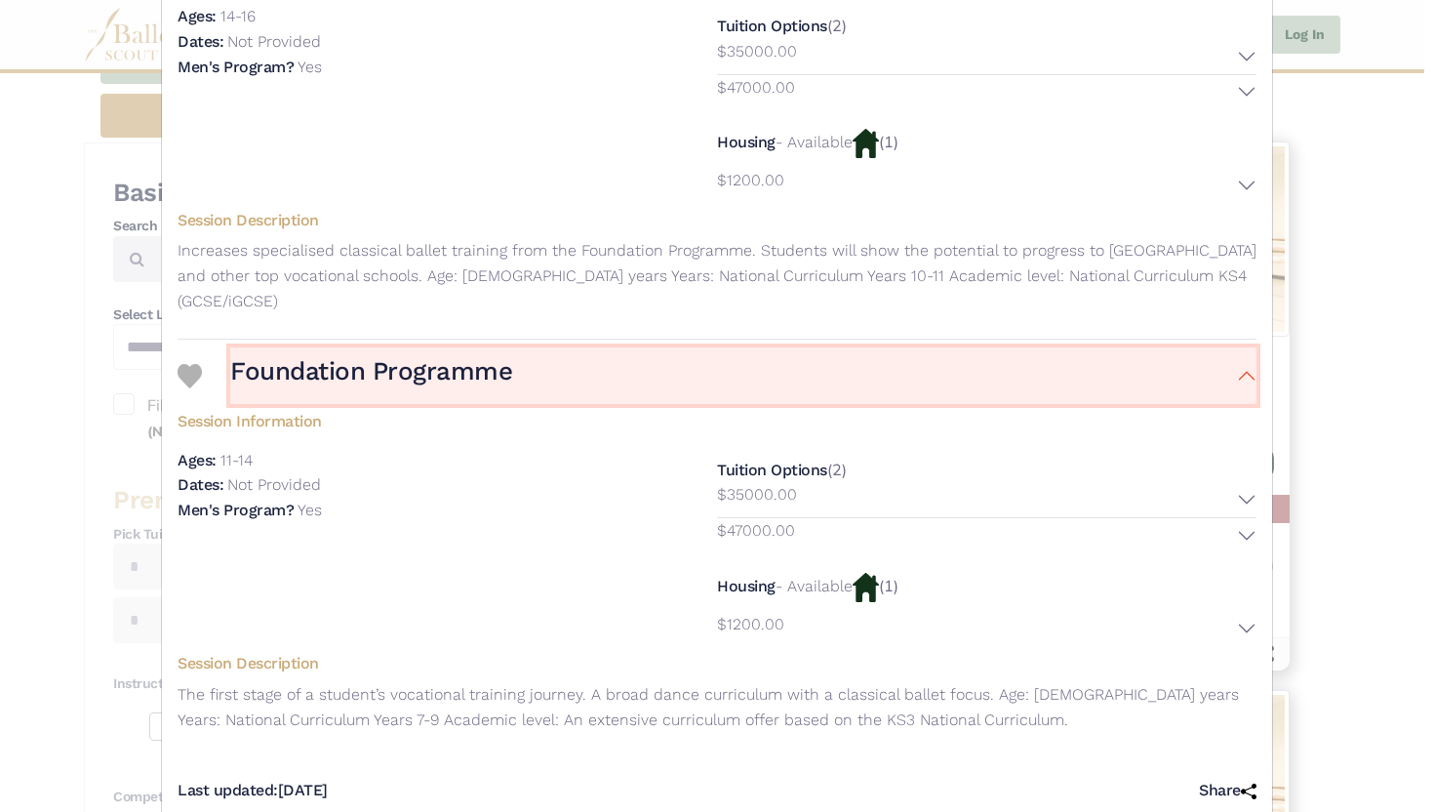
scroll to position [660, 0]
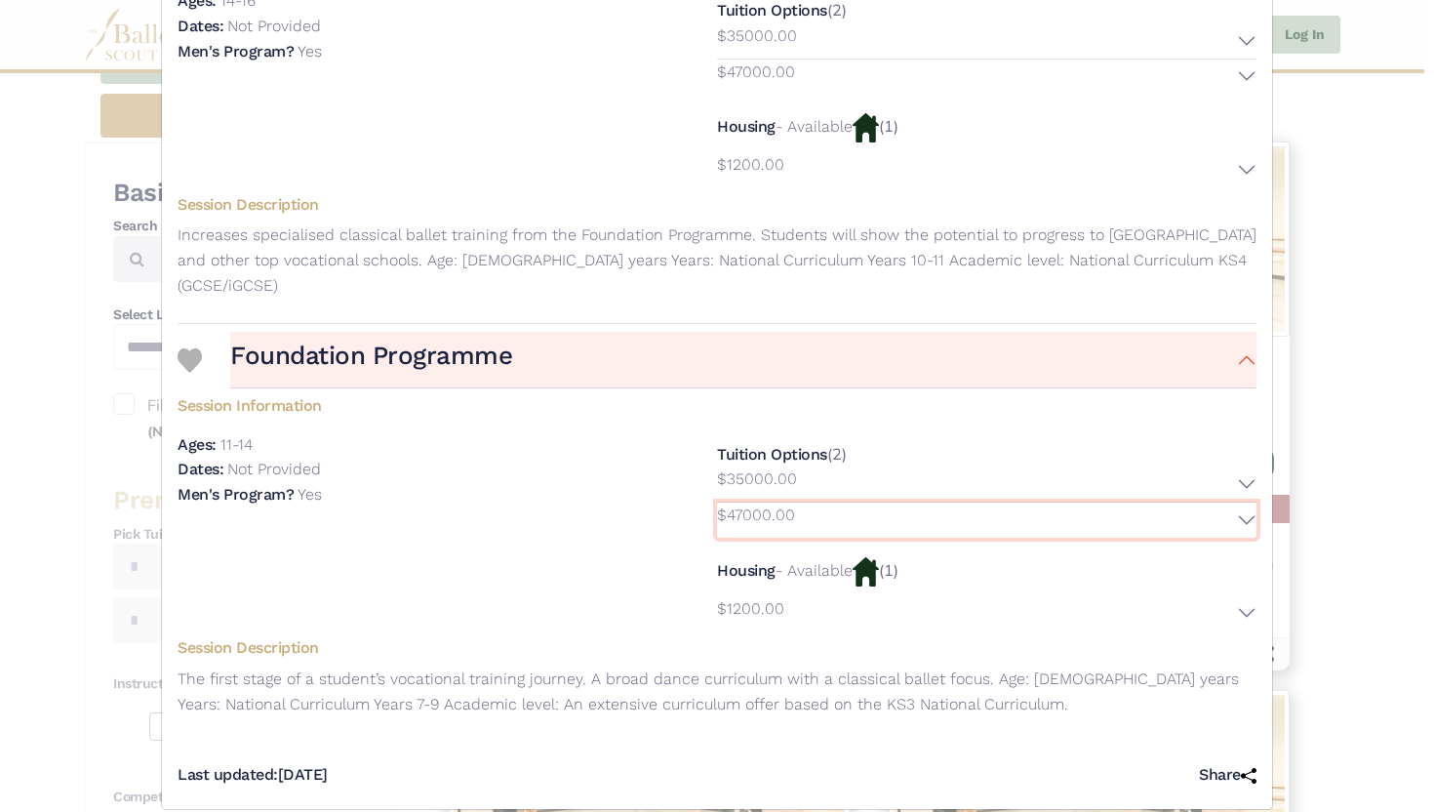
click at [768, 502] on p "$47000.00" at bounding box center [756, 514] width 78 height 25
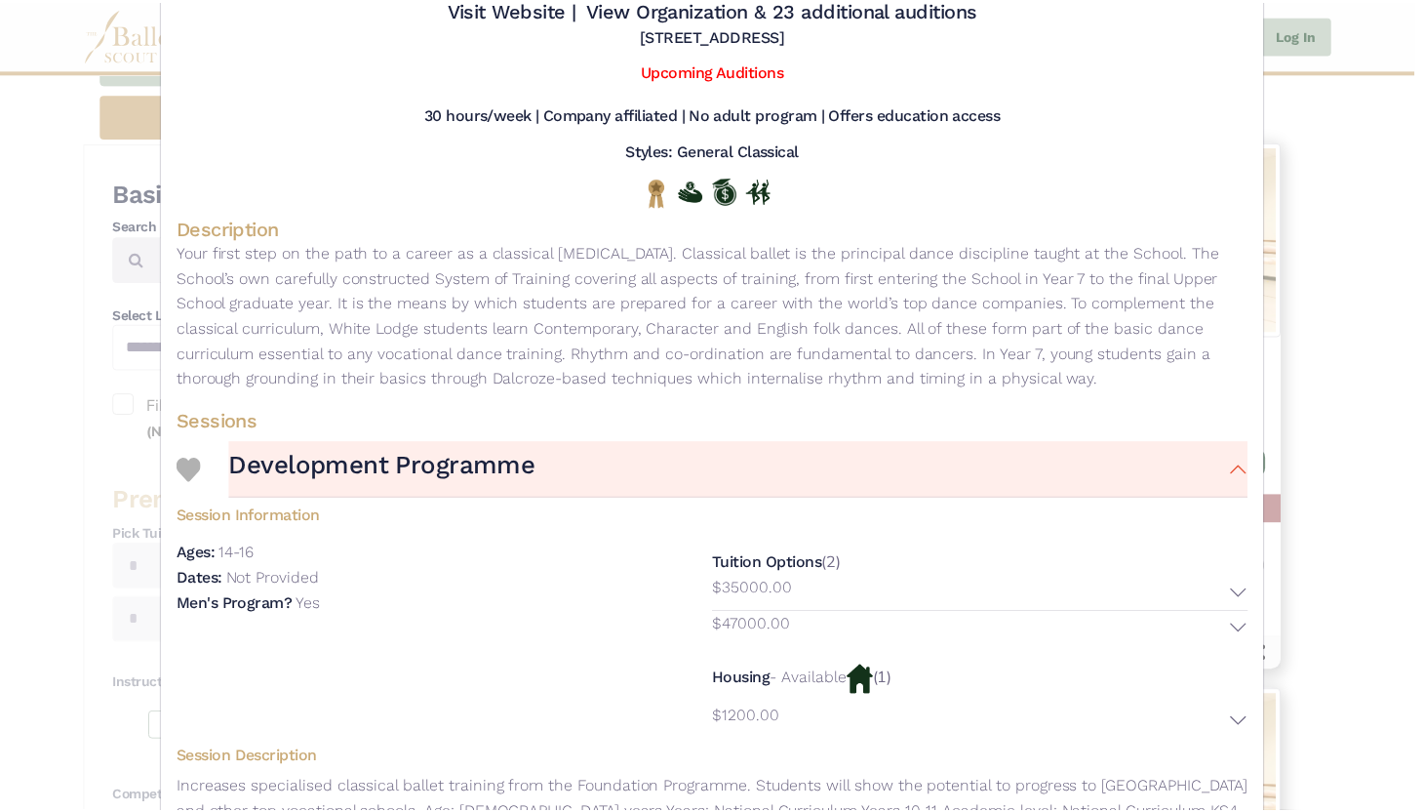
scroll to position [0, 0]
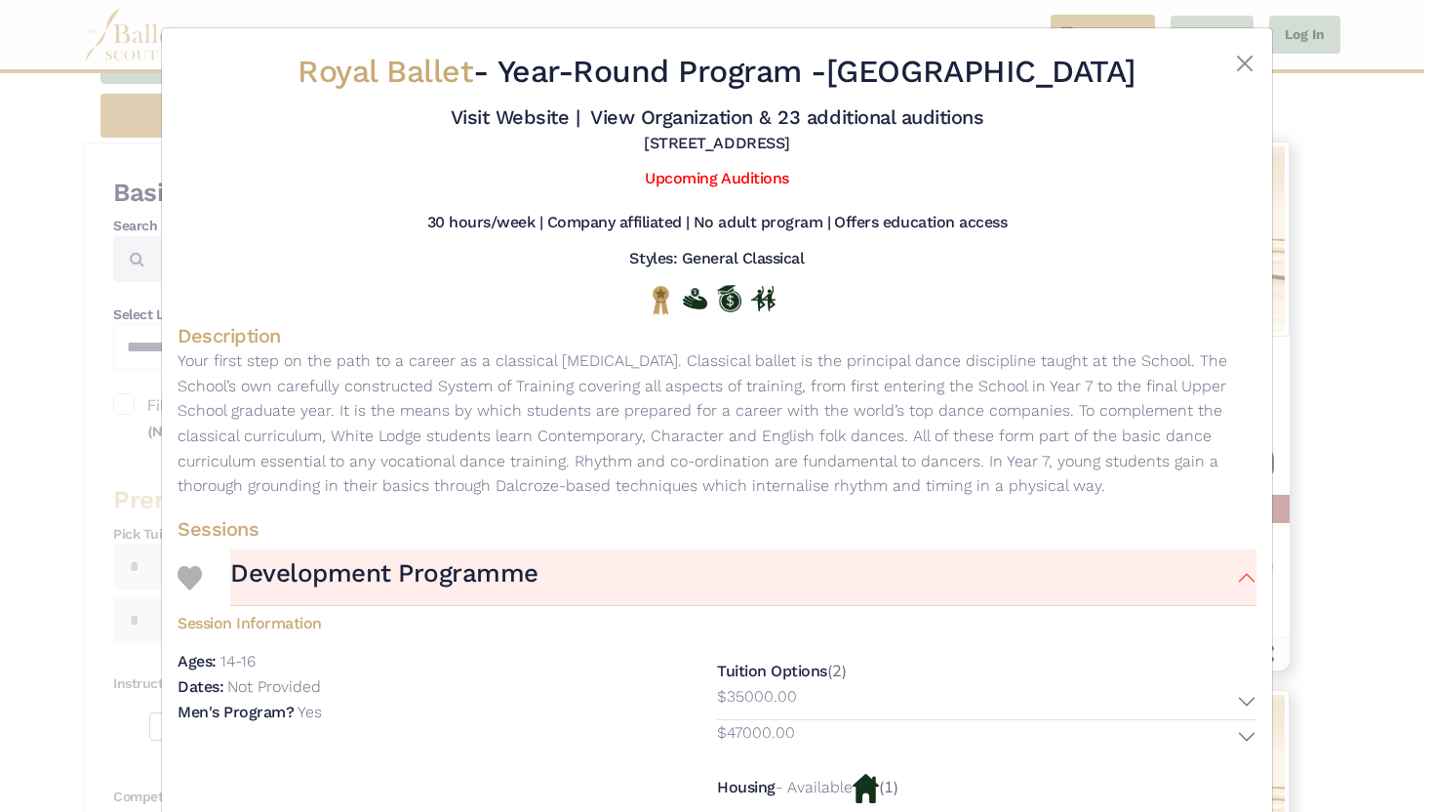
click at [949, 466] on p "Your first step on the path to a career as a classical ballet dancer. Classical…" at bounding box center [717, 423] width 1079 height 150
click at [736, 180] on link "Upcoming Auditions" at bounding box center [716, 178] width 143 height 19
click at [1245, 64] on button "Close" at bounding box center [1244, 63] width 23 height 23
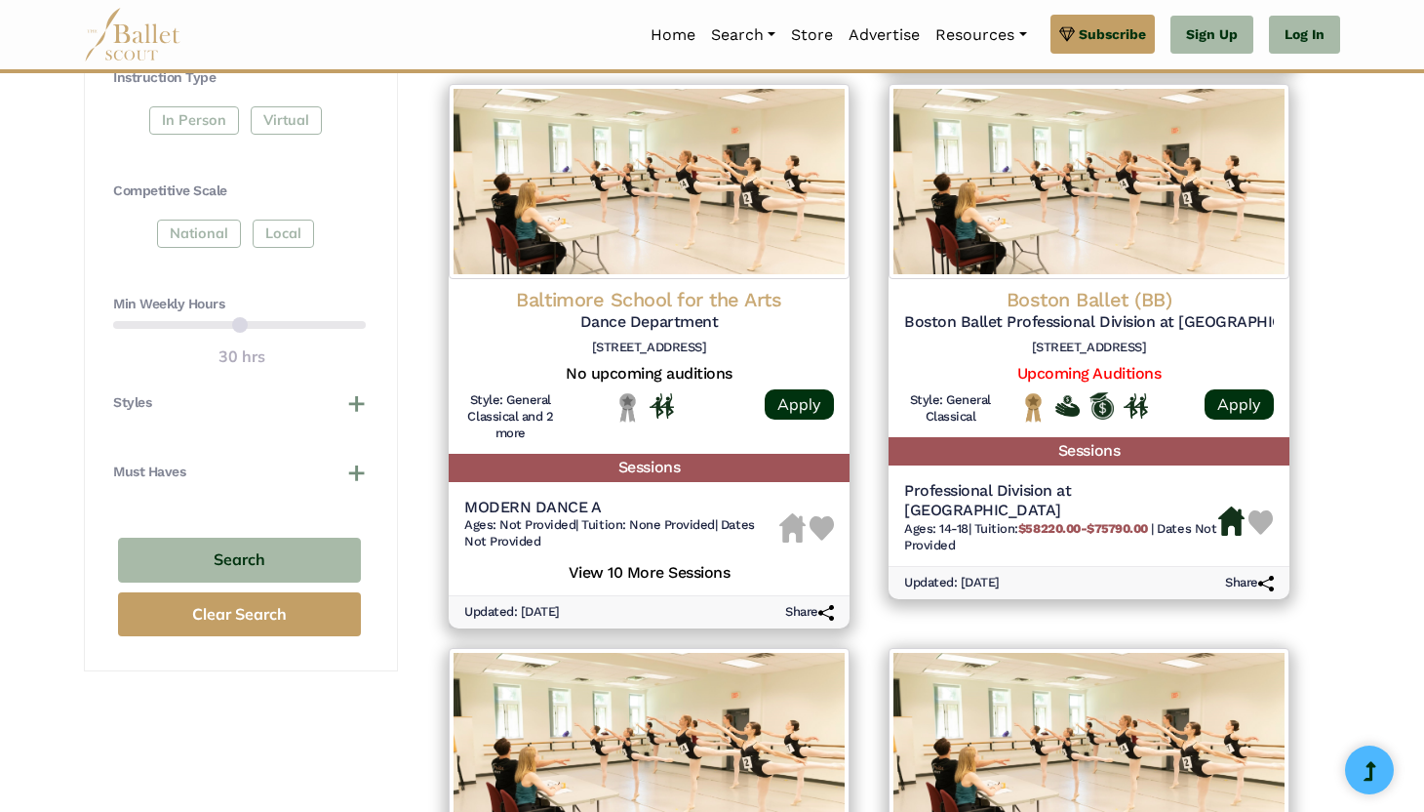
scroll to position [1043, 0]
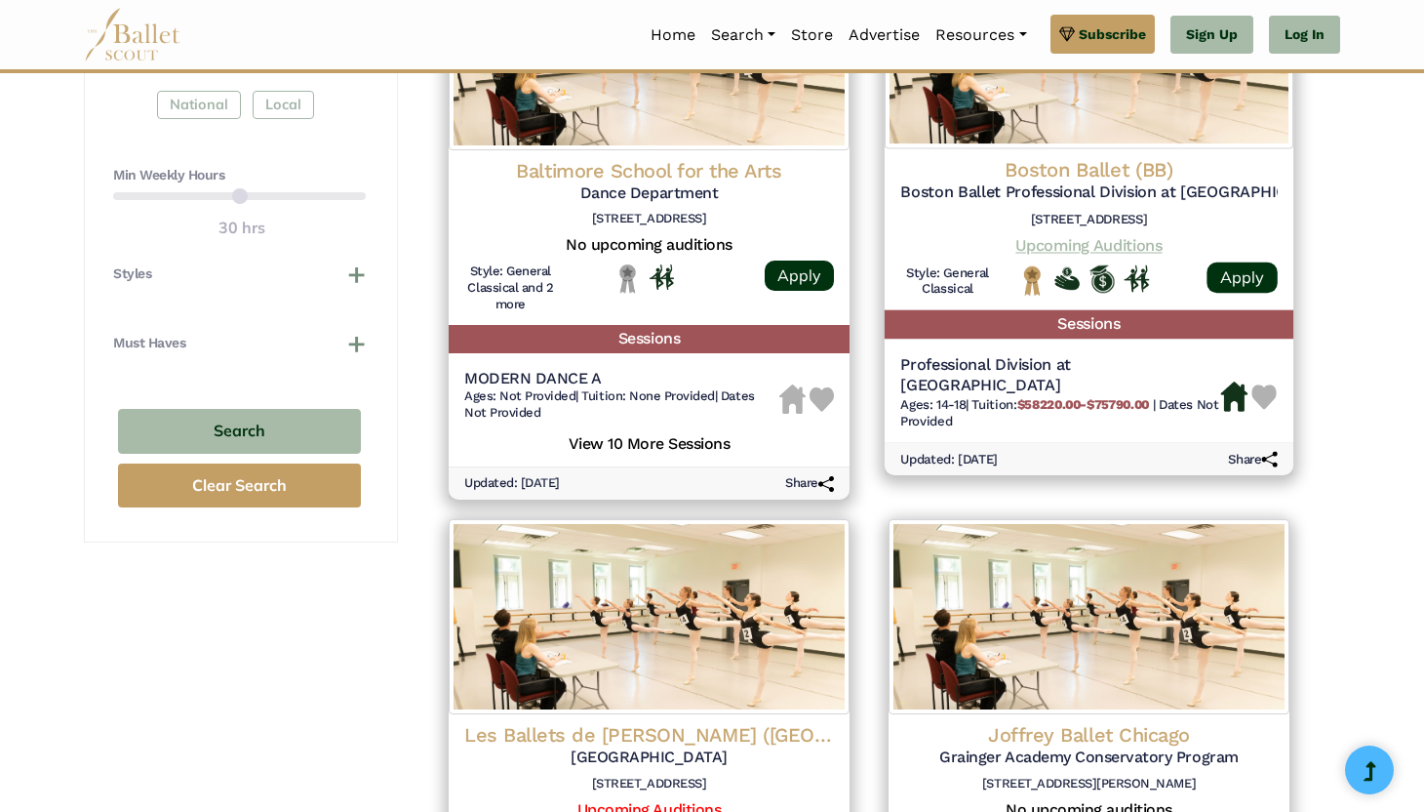
click at [1114, 238] on link "Upcoming Auditions" at bounding box center [1089, 244] width 146 height 19
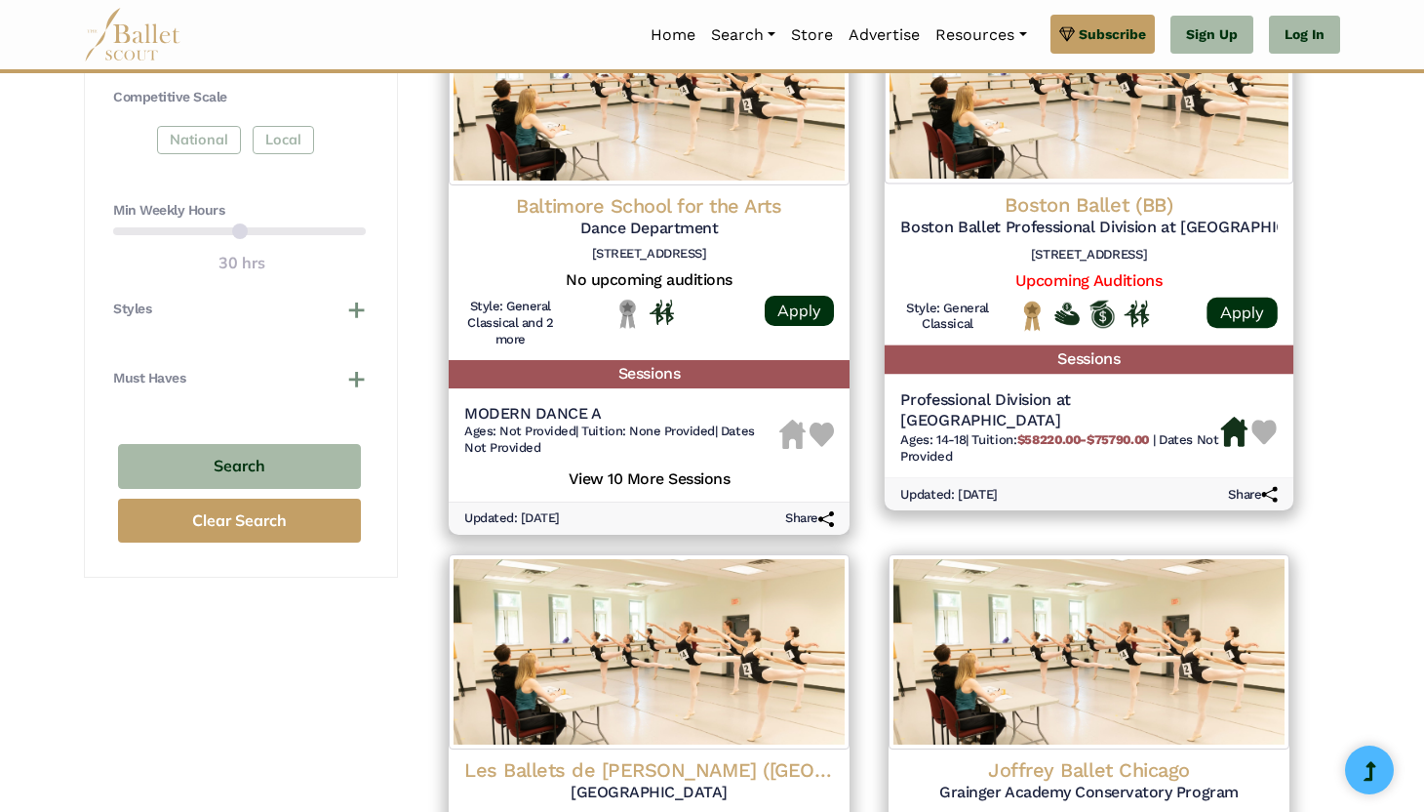
scroll to position [1010, 0]
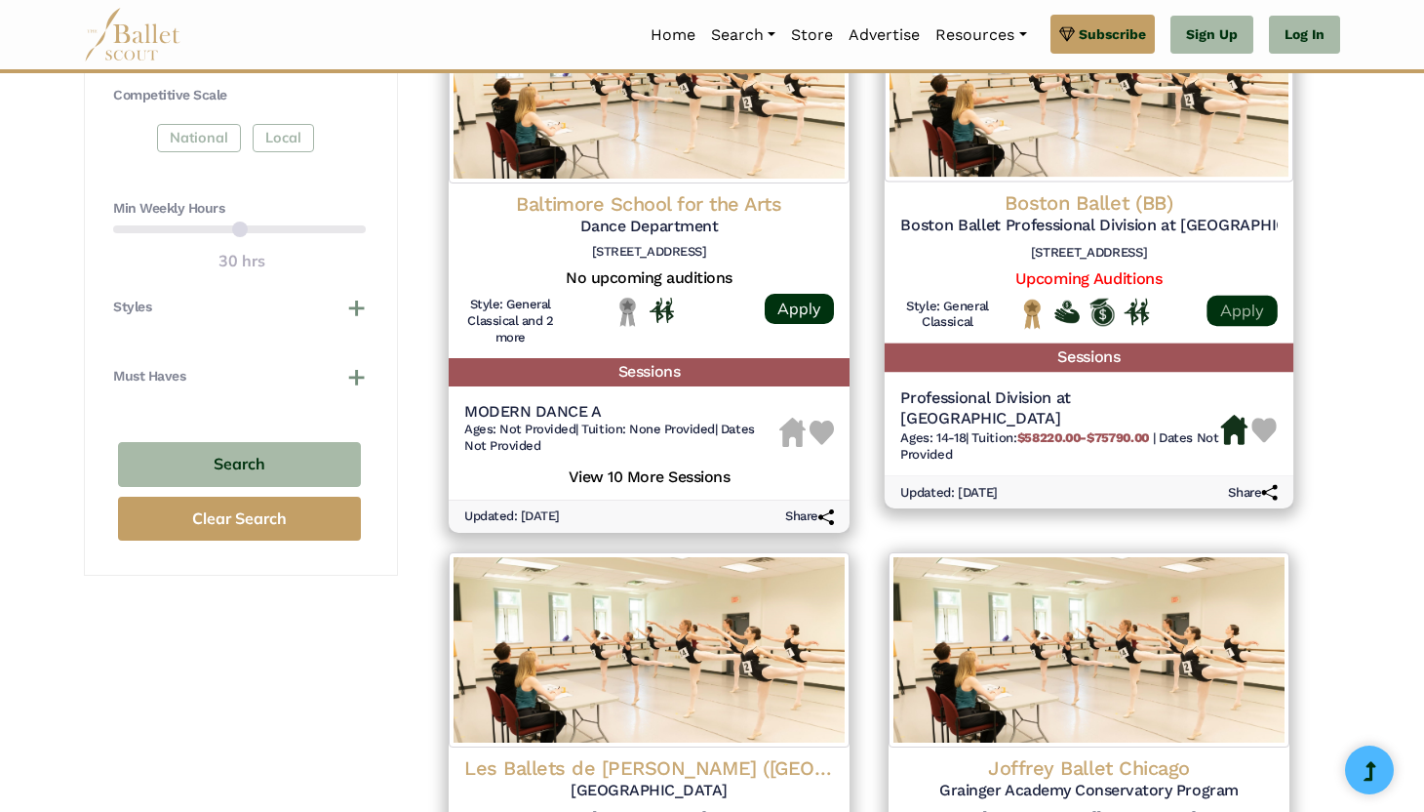
click at [1236, 309] on link "Apply" at bounding box center [1242, 310] width 70 height 31
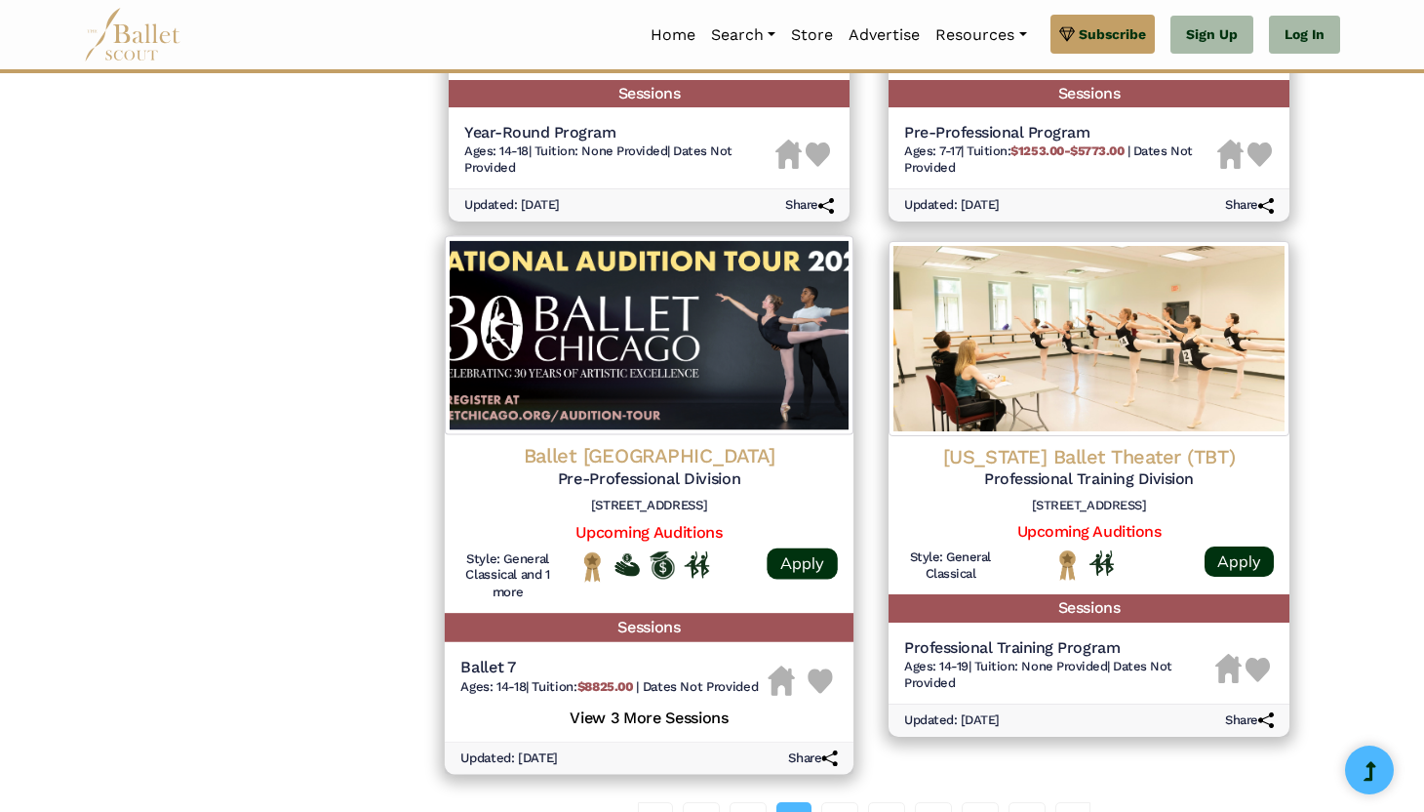
scroll to position [2385, 0]
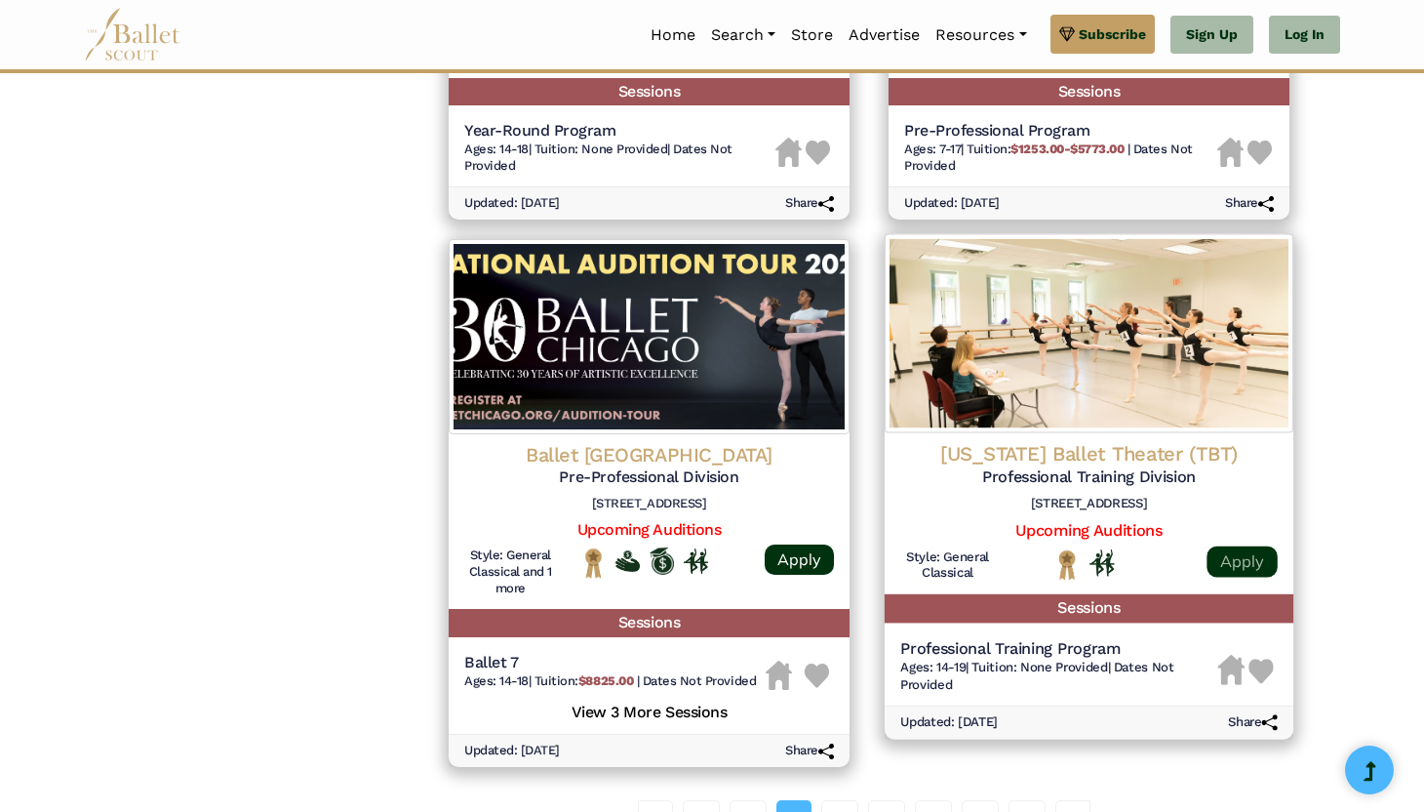
click at [1219, 570] on link "Apply" at bounding box center [1242, 560] width 70 height 31
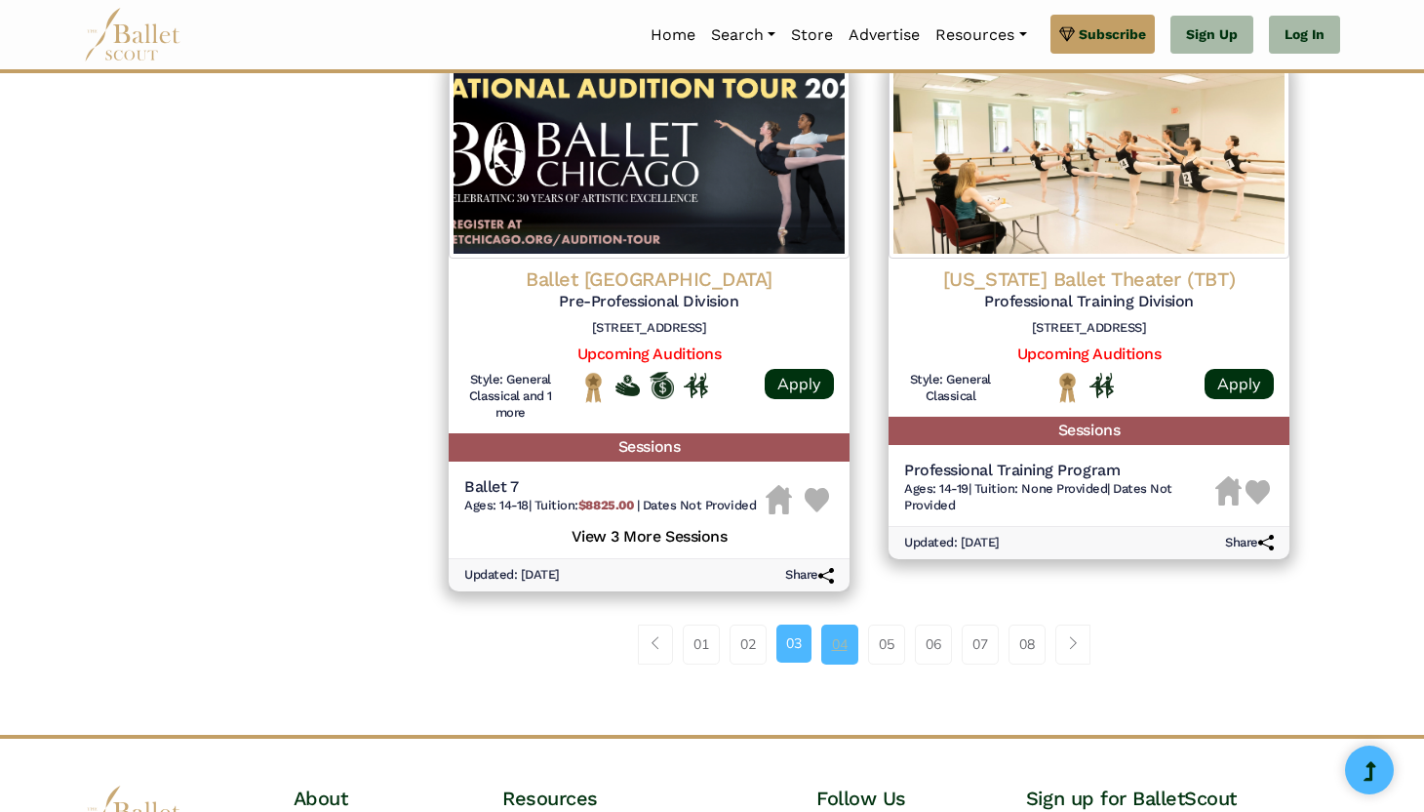
click at [840, 657] on link "04" at bounding box center [839, 643] width 37 height 39
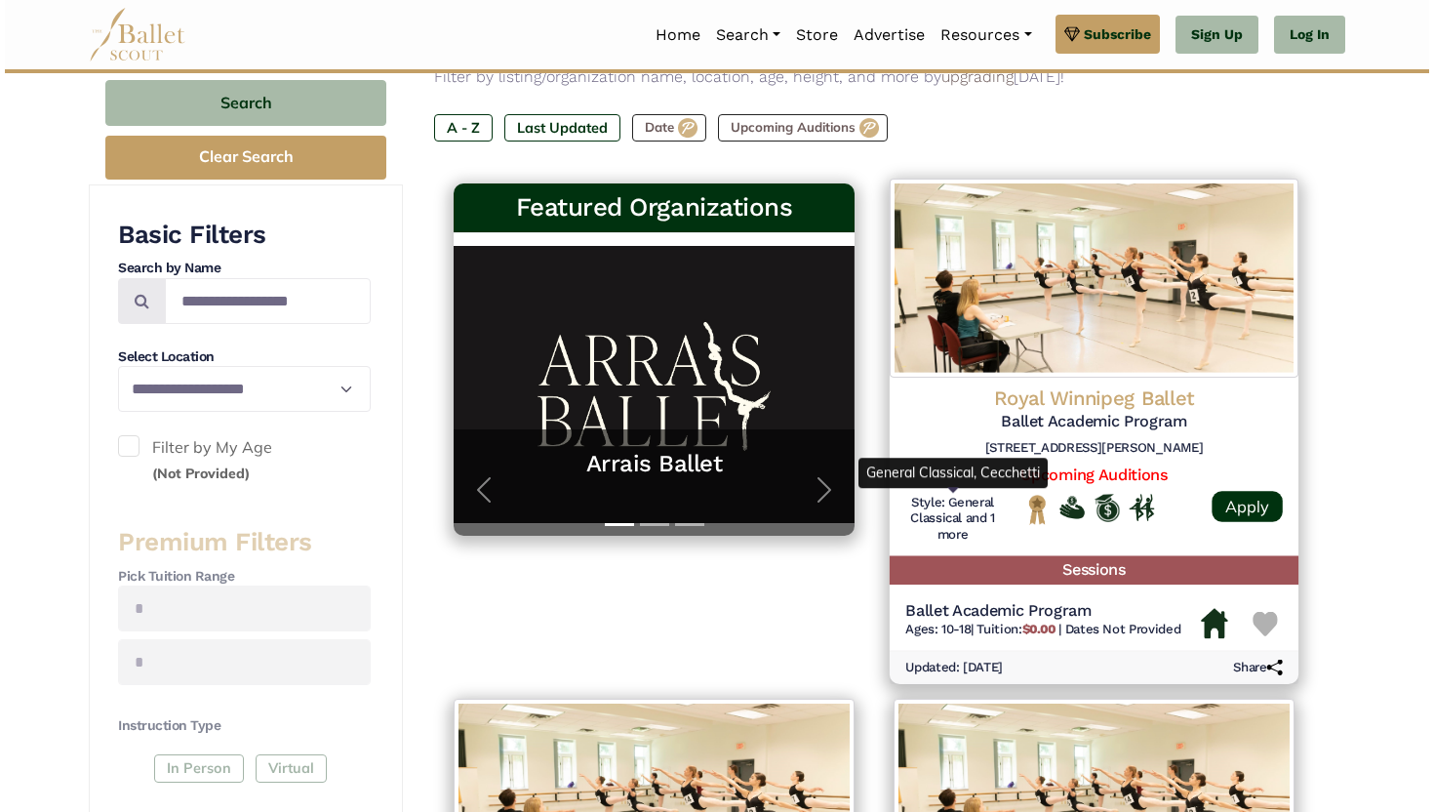
scroll to position [436, 0]
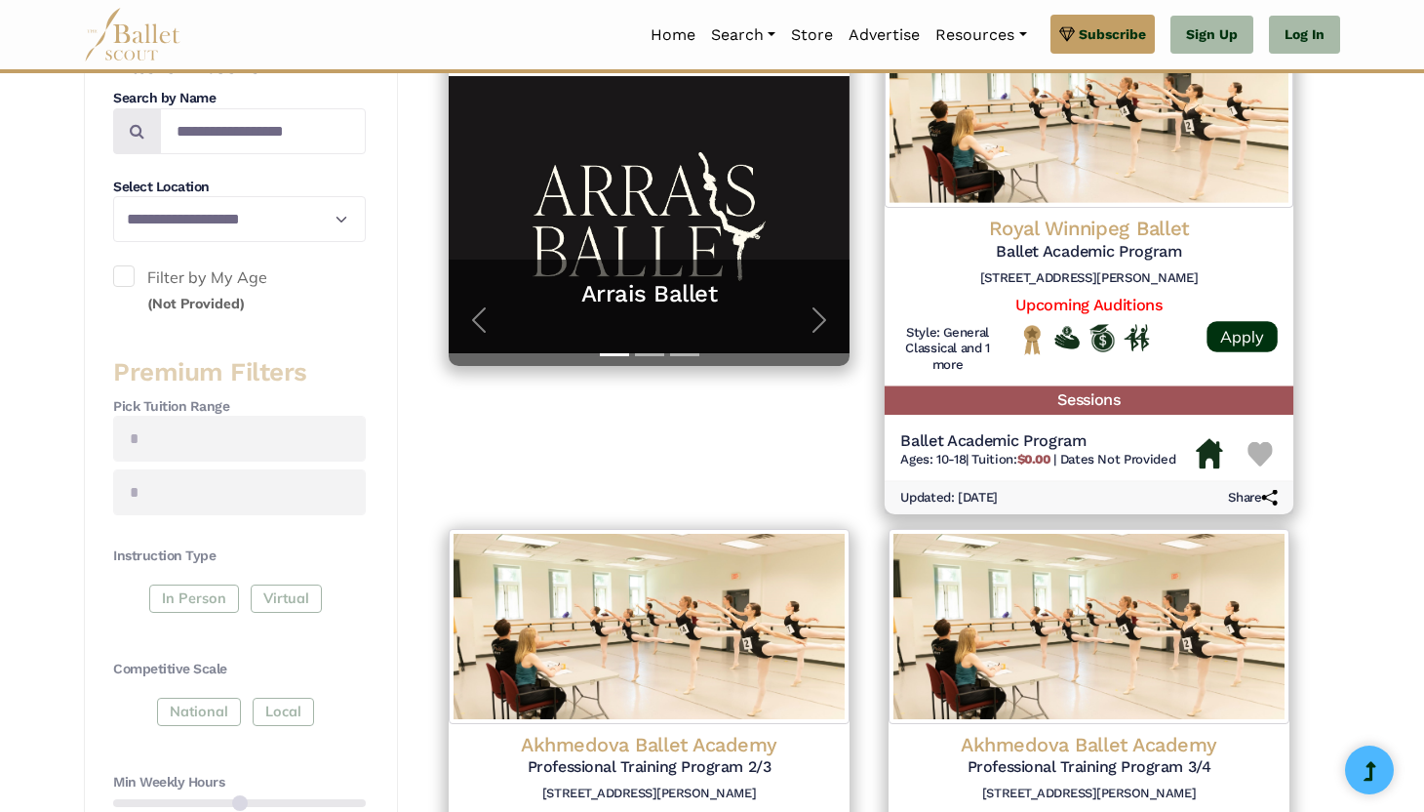
click at [1070, 233] on h4 "Royal Winnipeg Ballet" at bounding box center [1089, 229] width 378 height 26
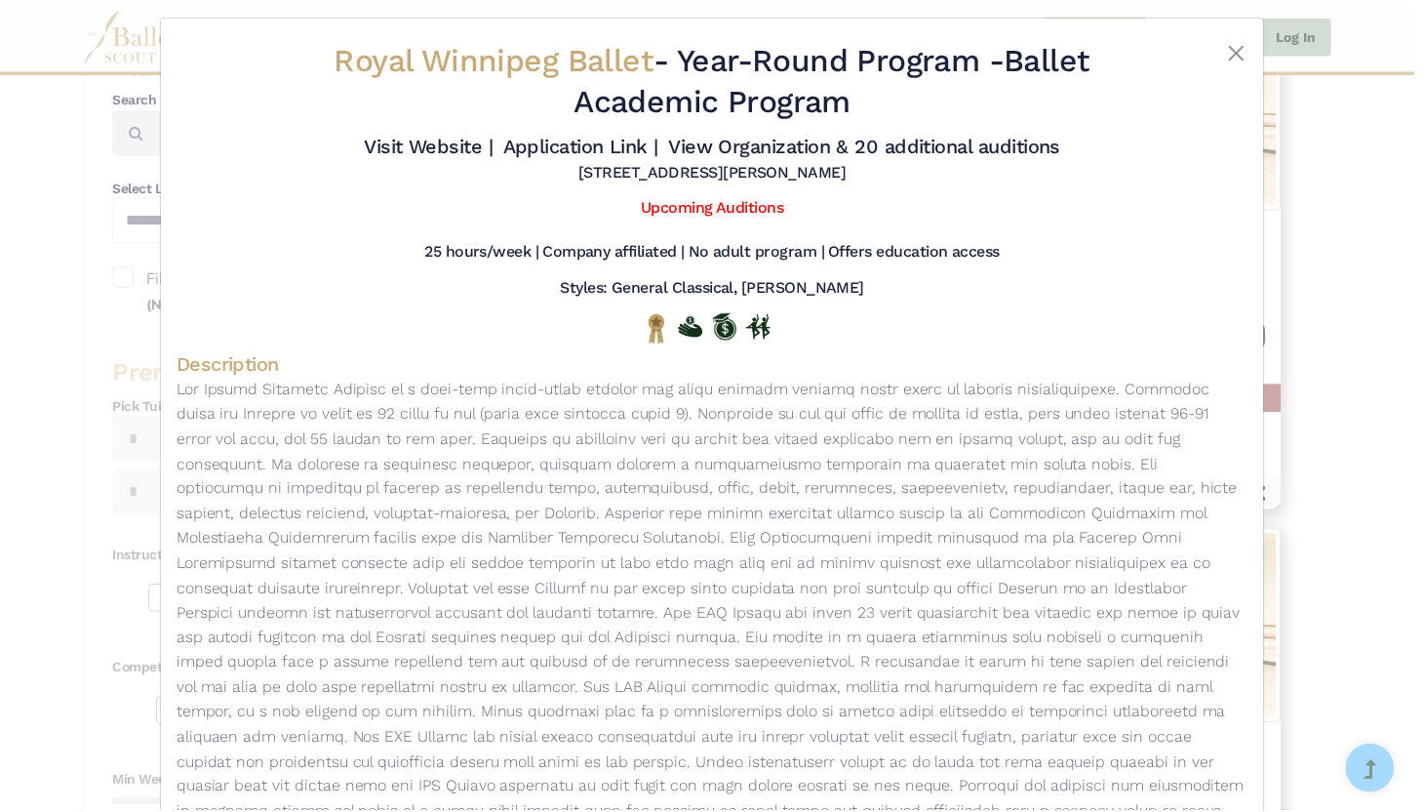
scroll to position [0, 0]
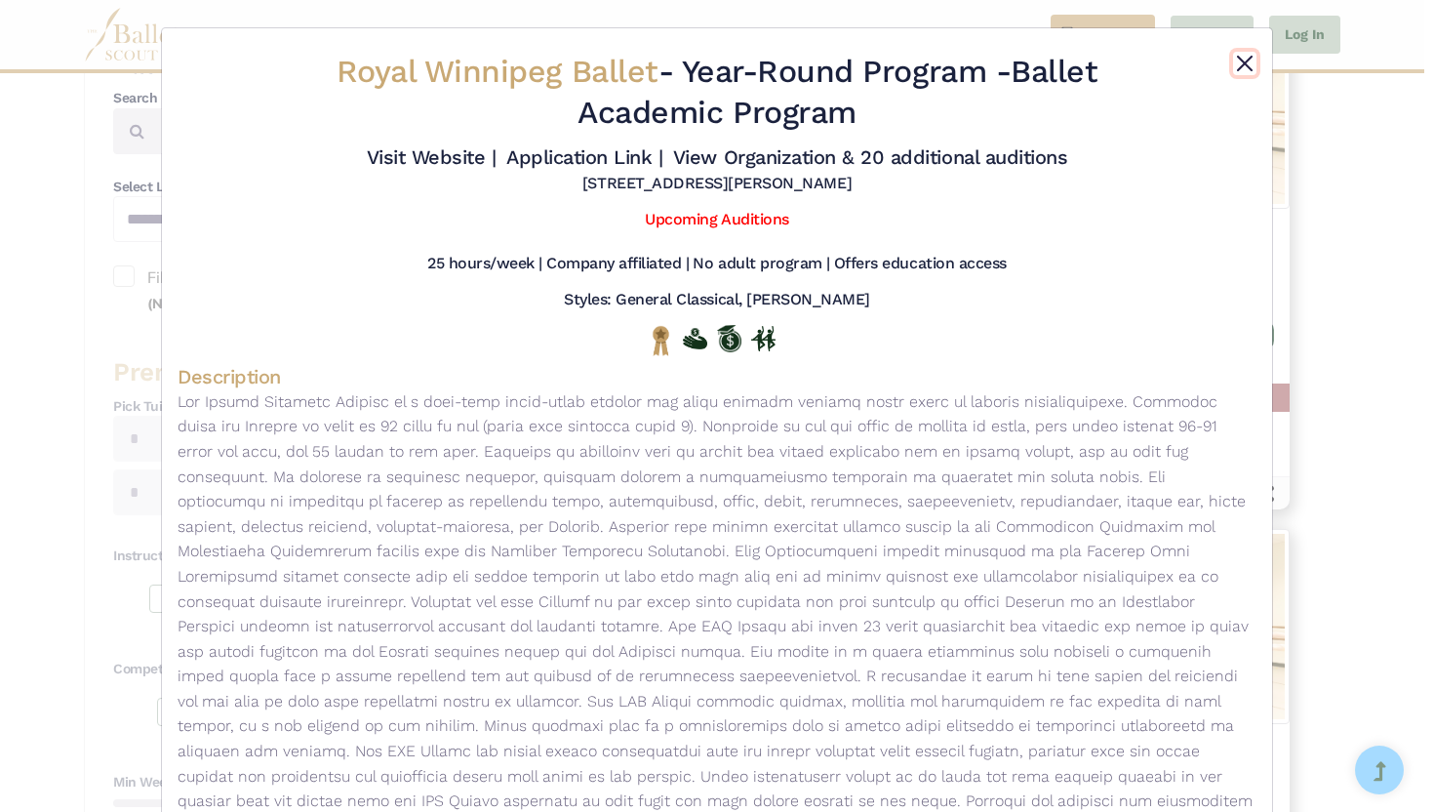
click at [1242, 63] on button "Close" at bounding box center [1244, 63] width 23 height 23
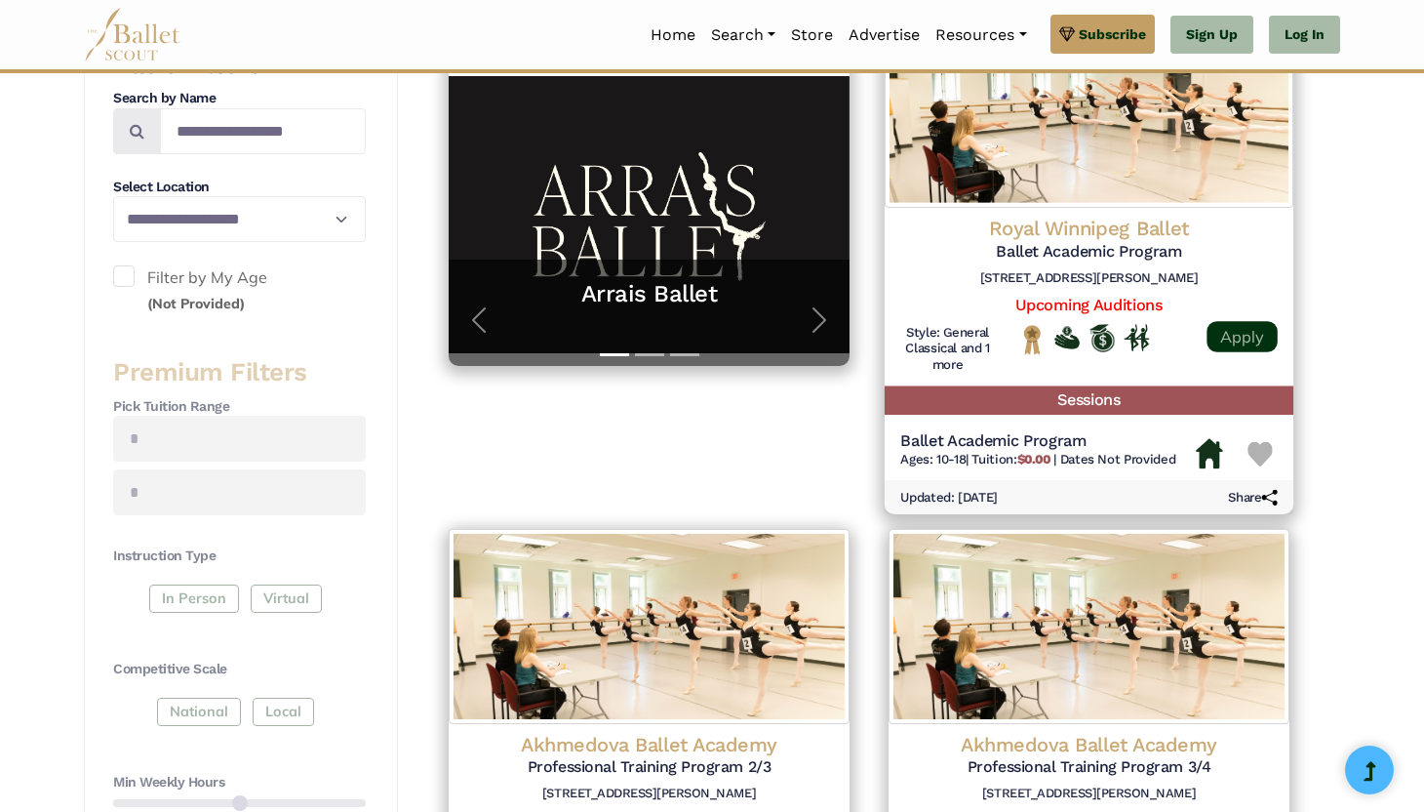
click at [1228, 333] on link "Apply" at bounding box center [1242, 336] width 70 height 31
